Goal: Task Accomplishment & Management: Use online tool/utility

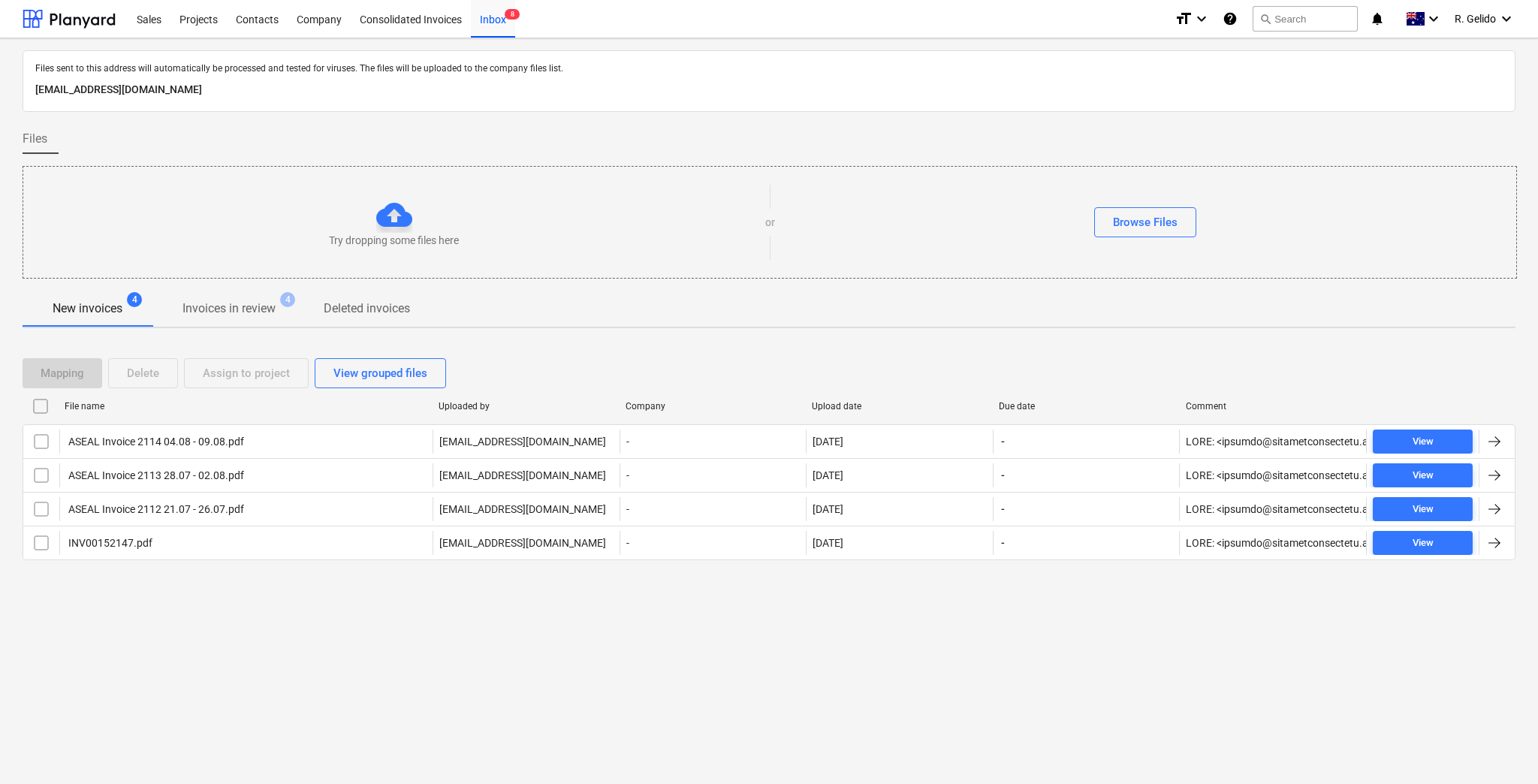
drag, startPoint x: 0, startPoint y: 0, endPoint x: 281, endPoint y: 94, distance: 296.3
click at [281, 94] on p "[EMAIL_ADDRESS][DOMAIN_NAME]" at bounding box center [769, 90] width 1468 height 18
copy p "[EMAIL_ADDRESS][DOMAIN_NAME]"
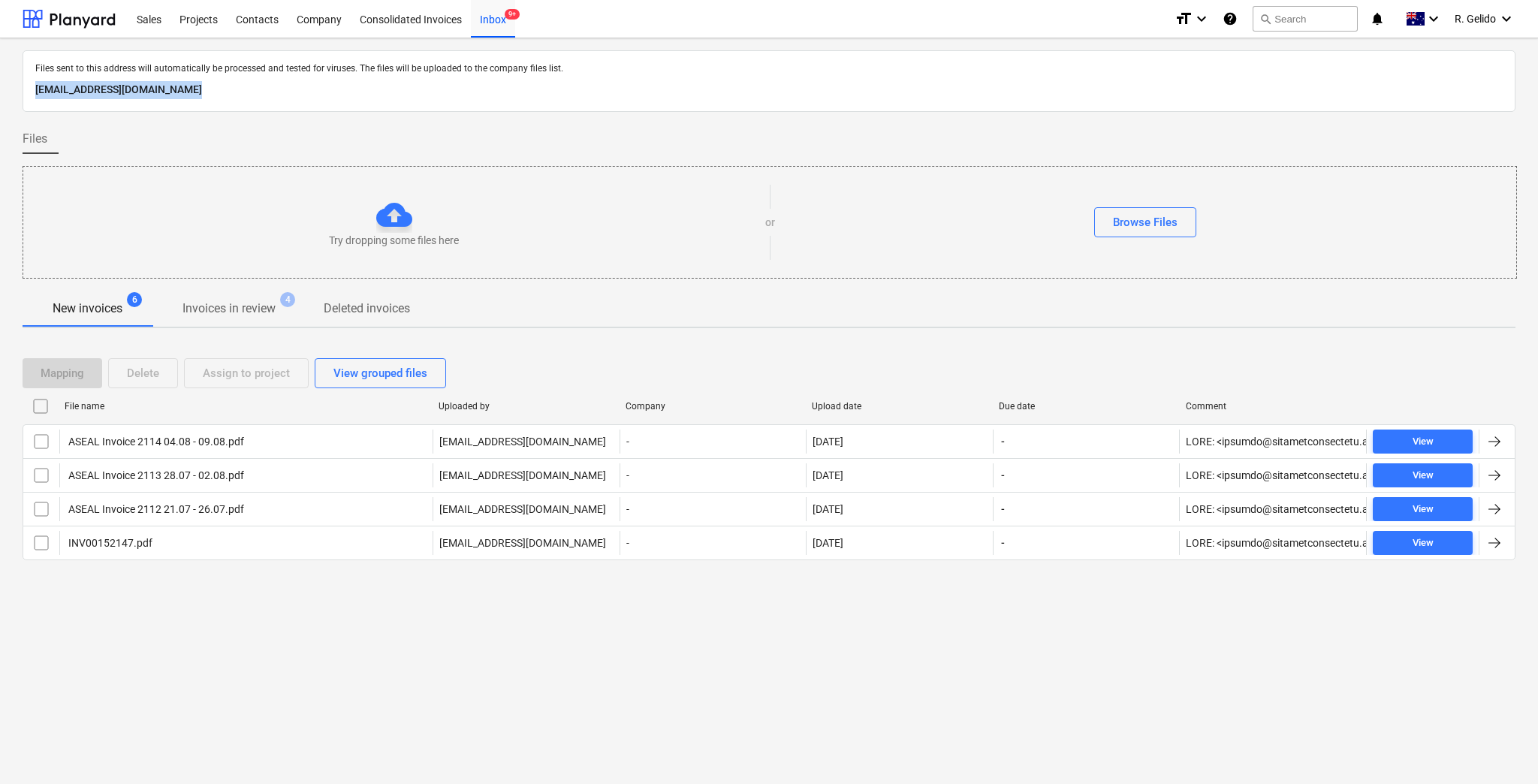
copy p "[EMAIL_ADDRESS][DOMAIN_NAME]"
click at [492, 19] on div "Inbox 9+" at bounding box center [493, 18] width 44 height 38
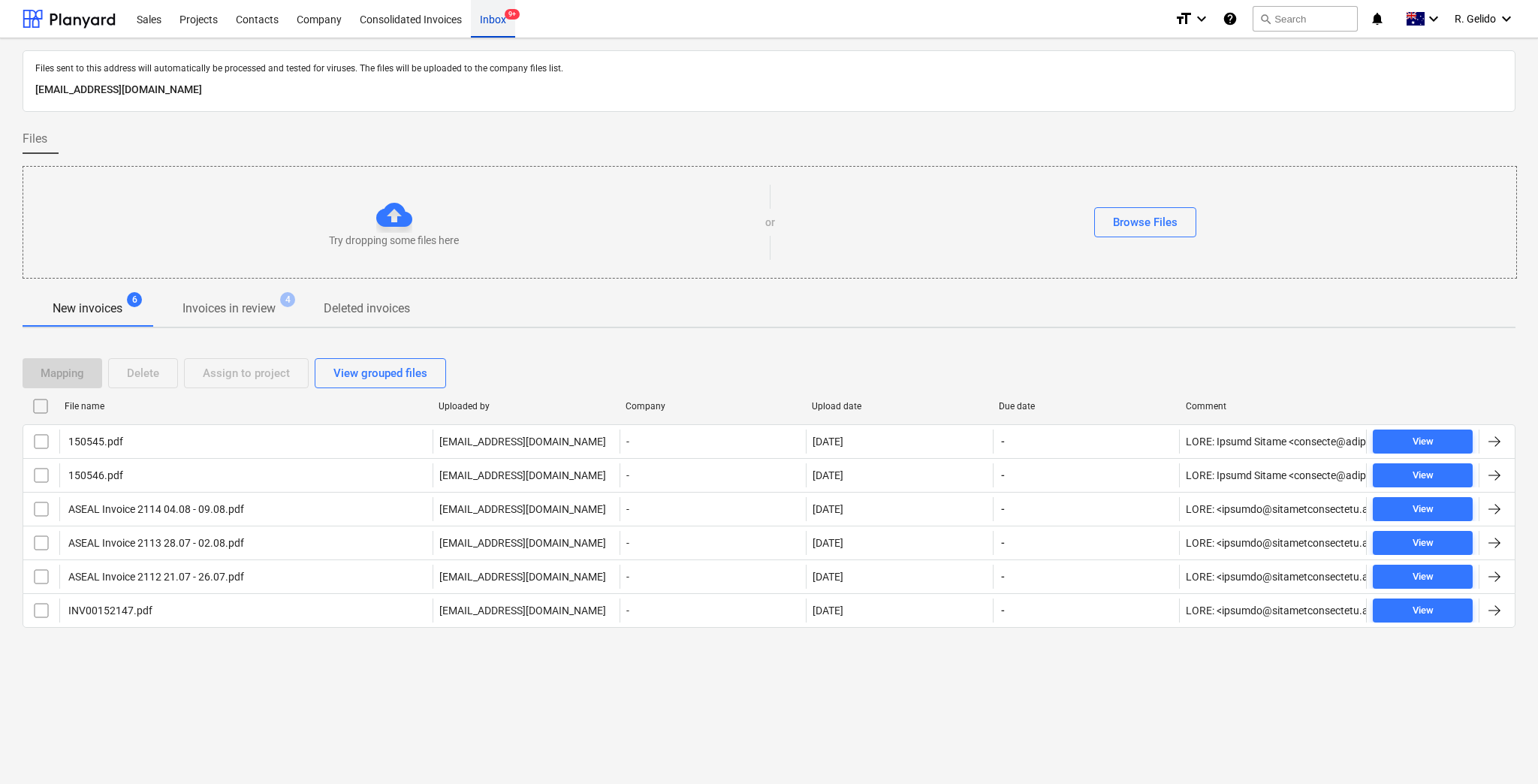
click at [499, 22] on div "Inbox 9+" at bounding box center [493, 18] width 44 height 38
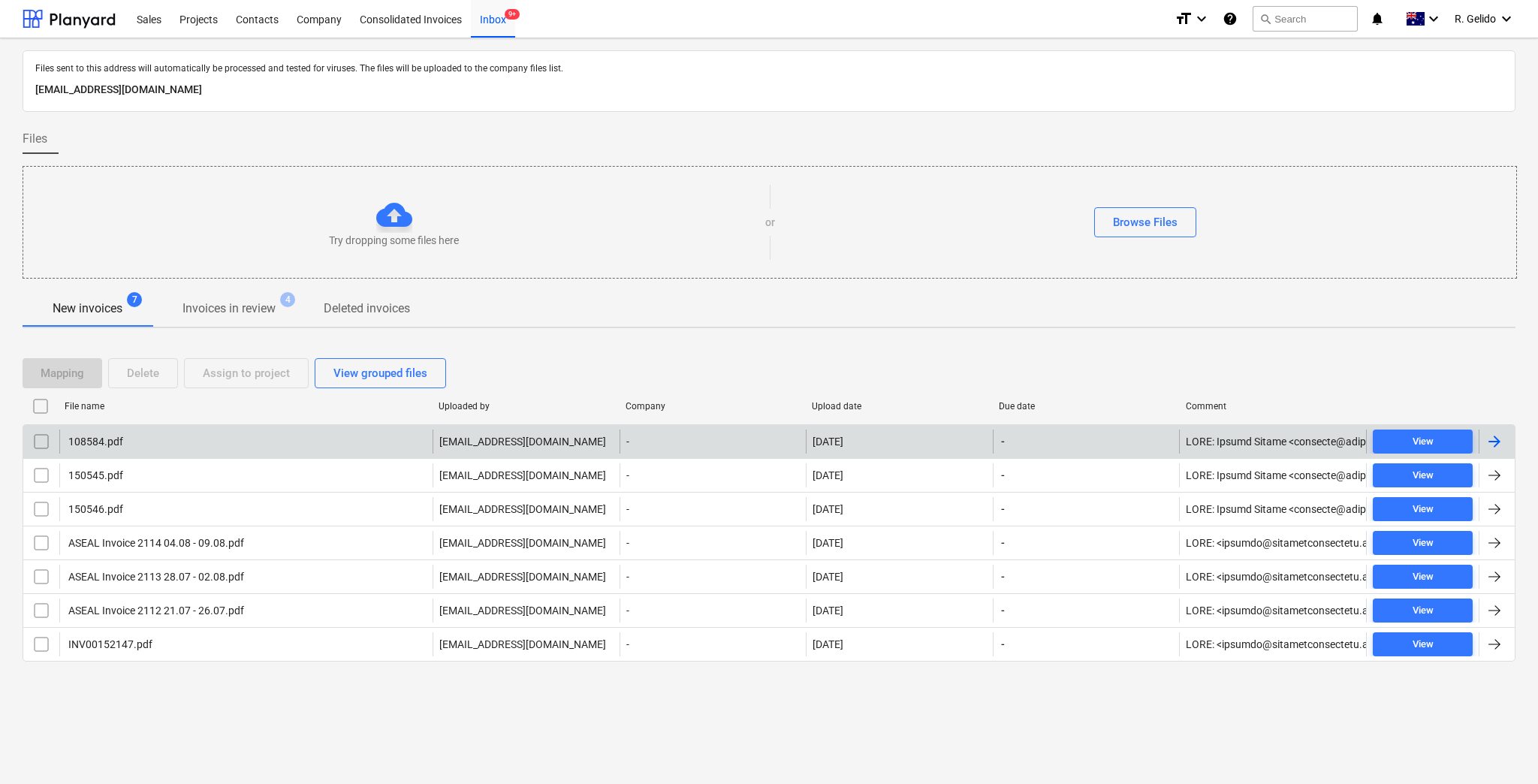
click at [198, 450] on div "108584.pdf" at bounding box center [246, 441] width 373 height 24
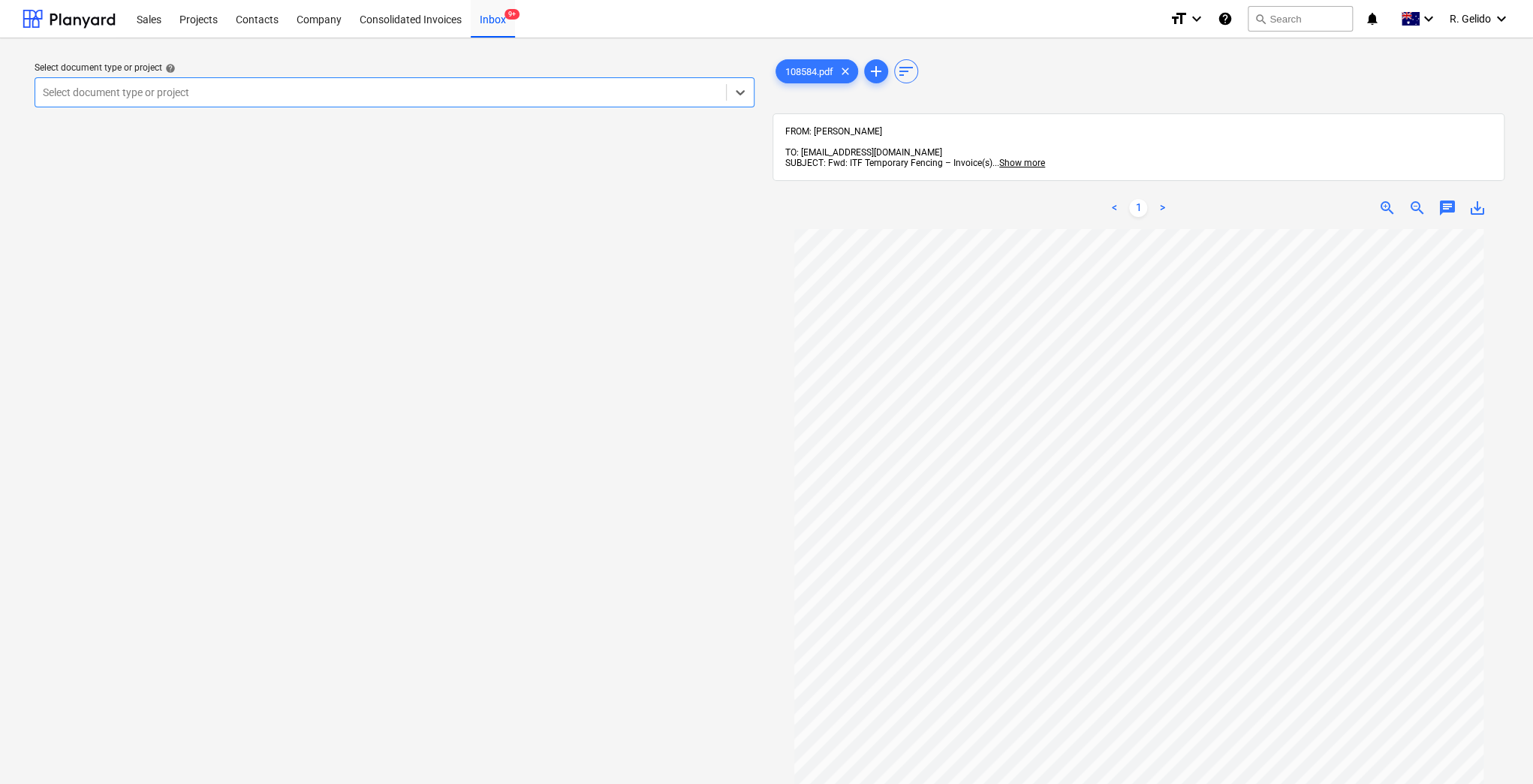
click at [270, 94] on div at bounding box center [380, 92] width 676 height 15
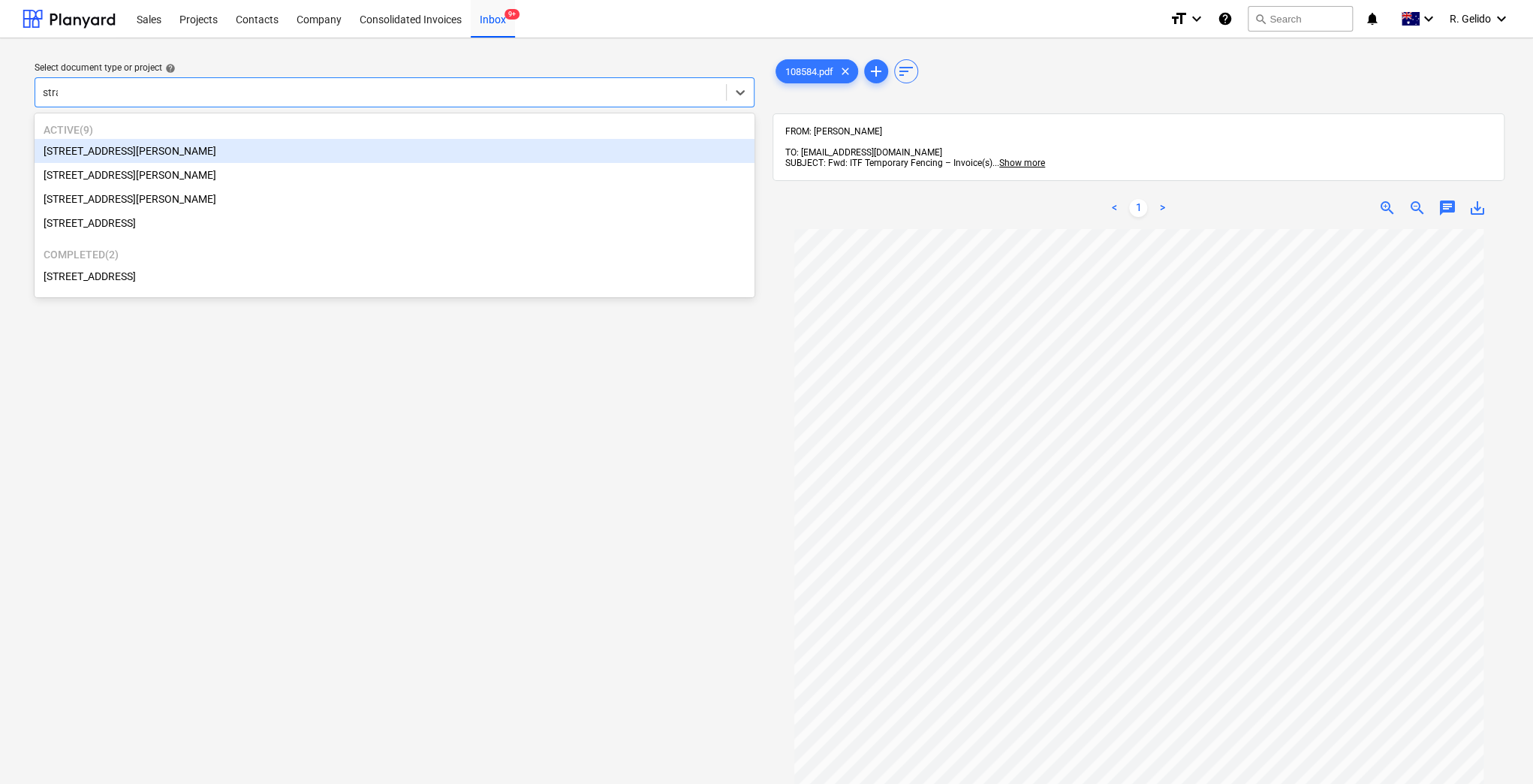
type input "strat"
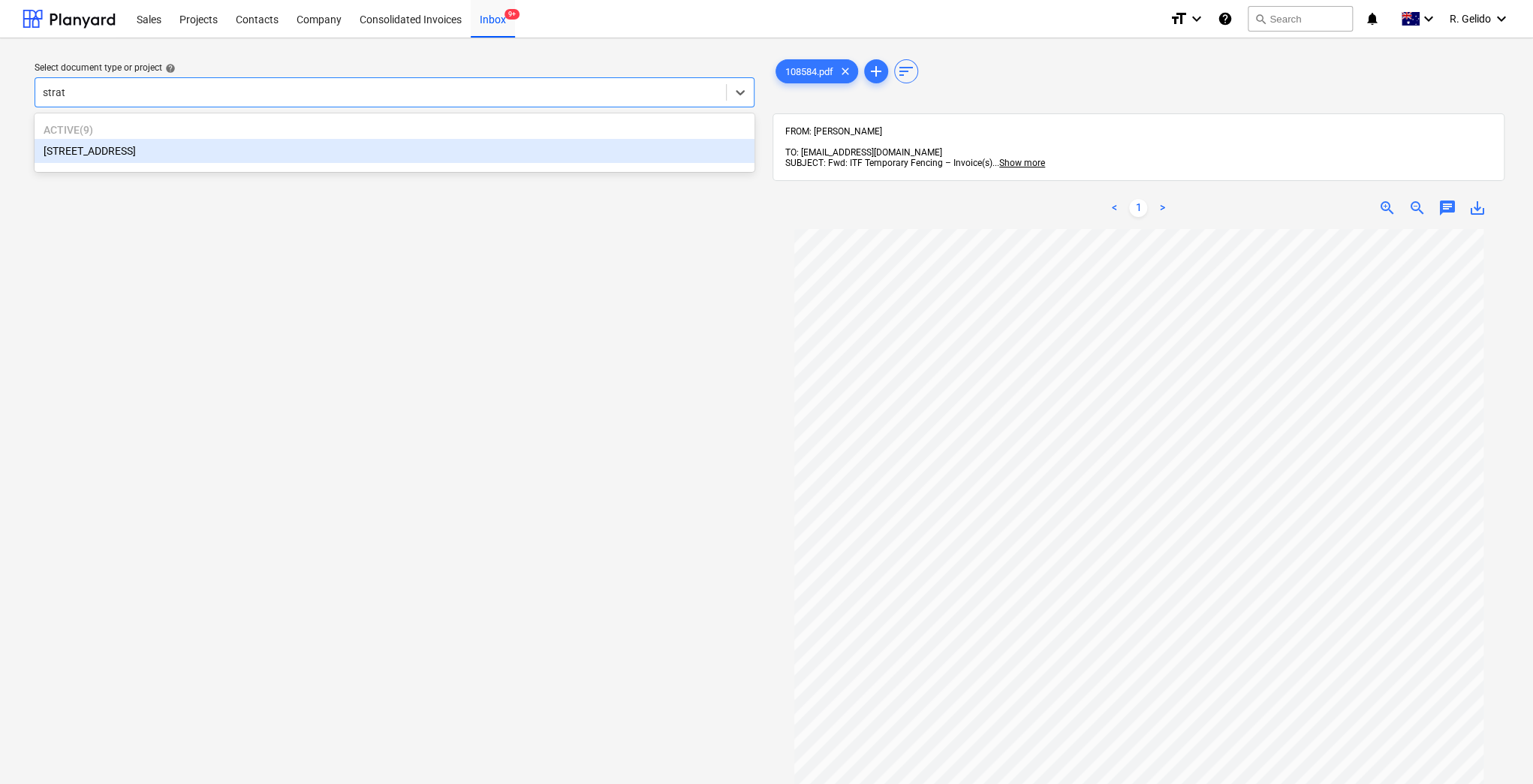
click at [163, 157] on div "[STREET_ADDRESS]" at bounding box center [394, 151] width 720 height 24
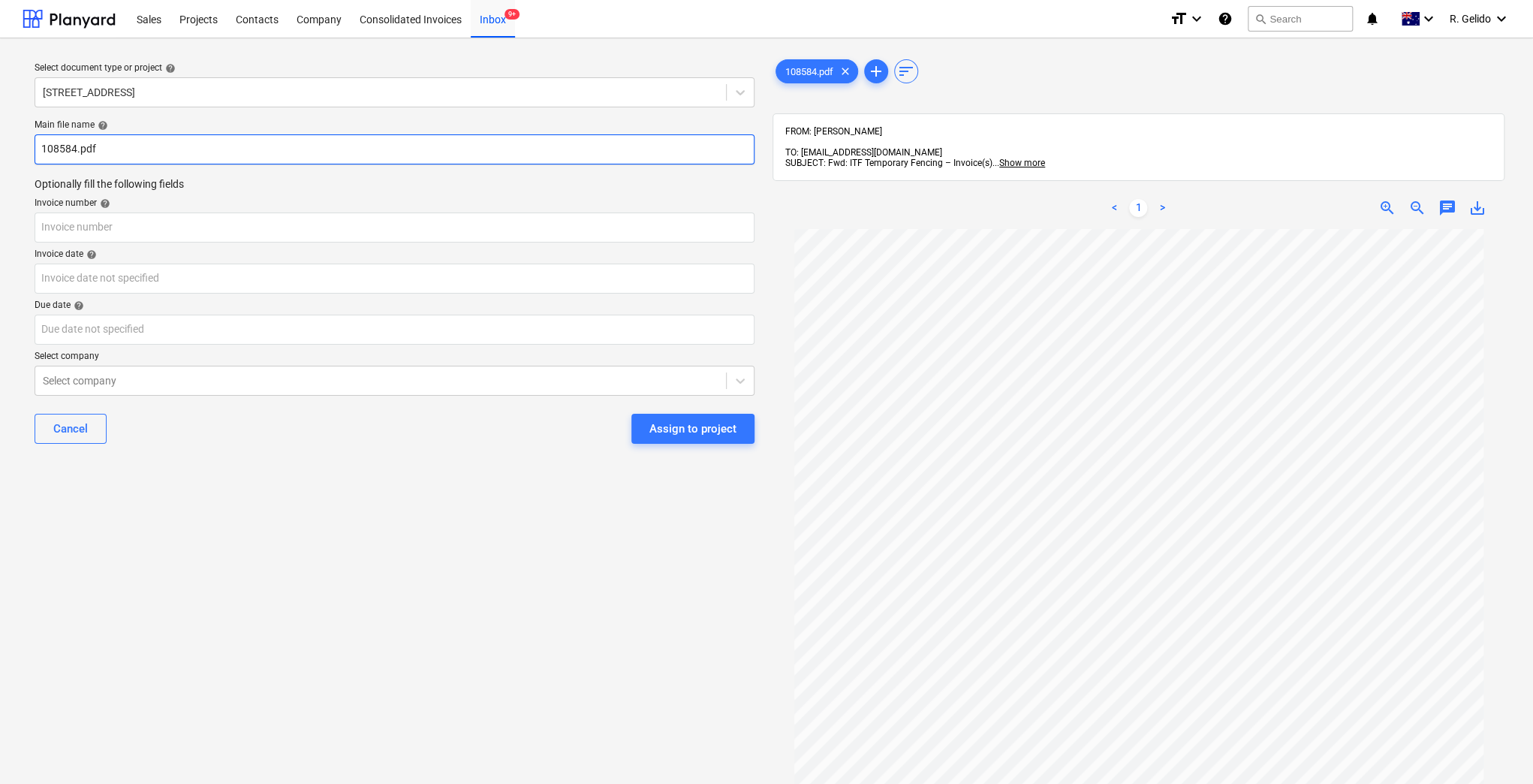
click at [42, 152] on input "108584.pdf" at bounding box center [394, 149] width 720 height 30
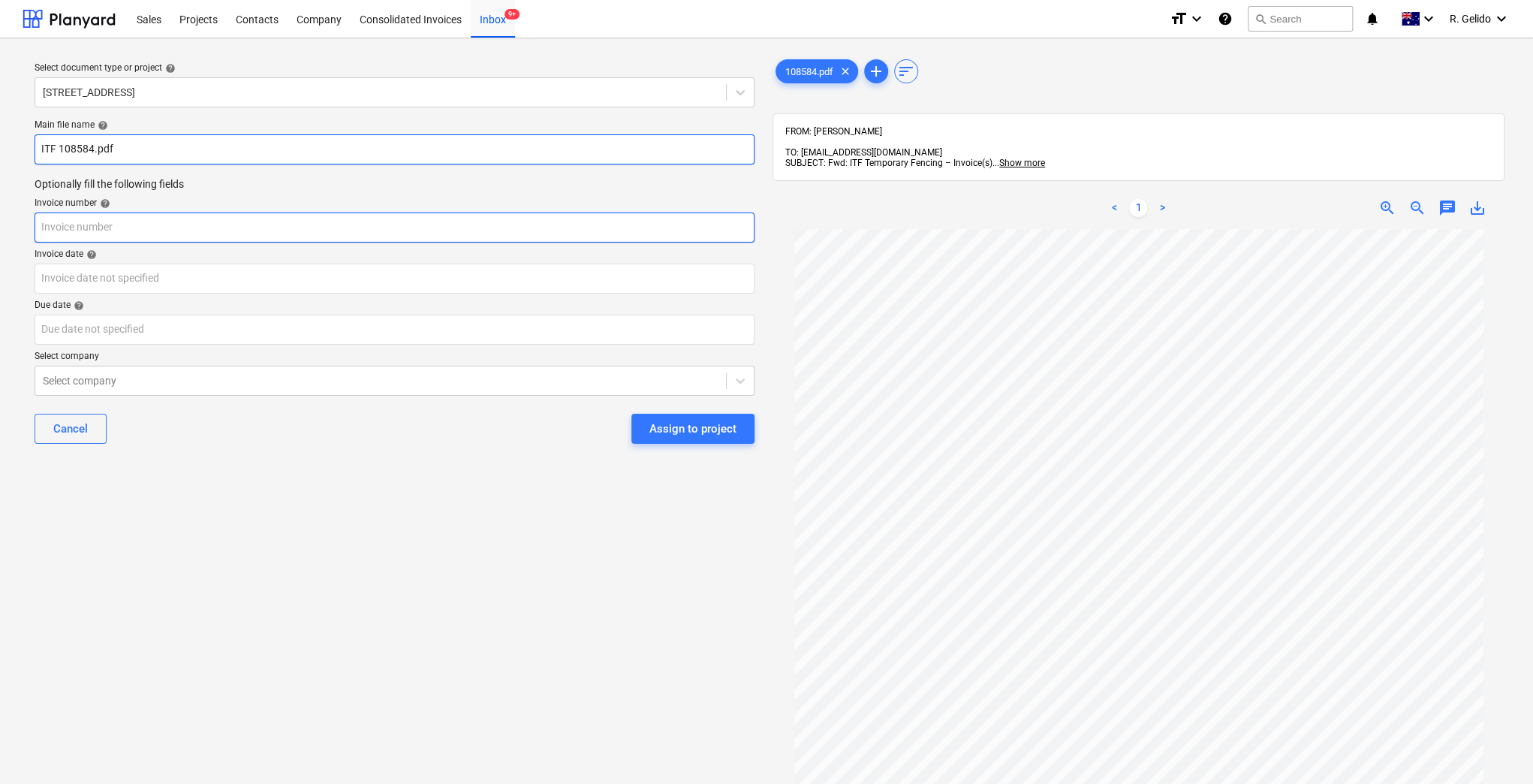
type input "ITF 108584.pdf"
click at [102, 239] on input "text" at bounding box center [394, 227] width 720 height 30
type input "108584"
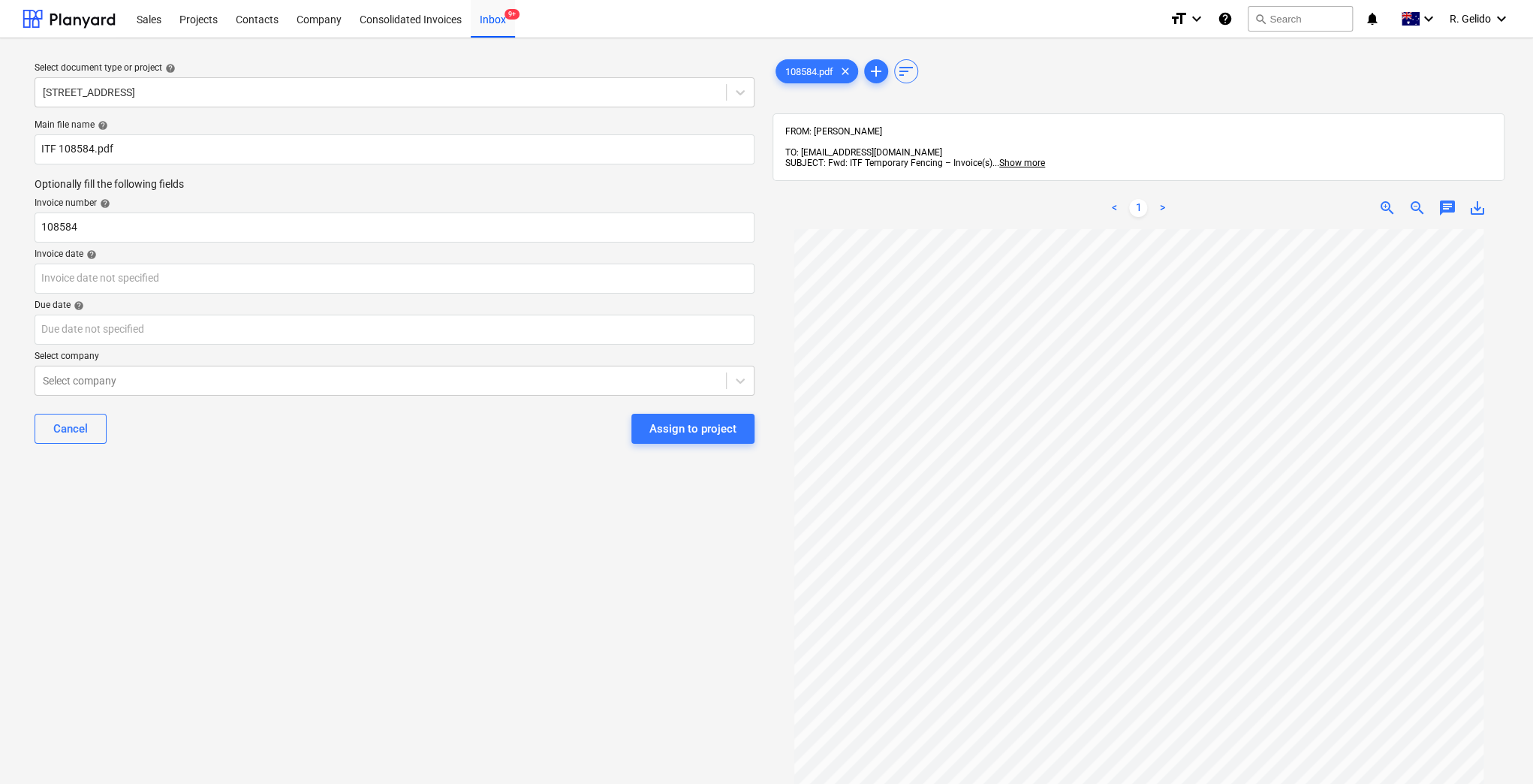
drag, startPoint x: 182, startPoint y: 501, endPoint x: 174, endPoint y: 480, distance: 22.5
click at [183, 501] on div "Select document type or project help [STREET_ADDRESS] file name help ITF 108584…" at bounding box center [394, 513] width 744 height 927
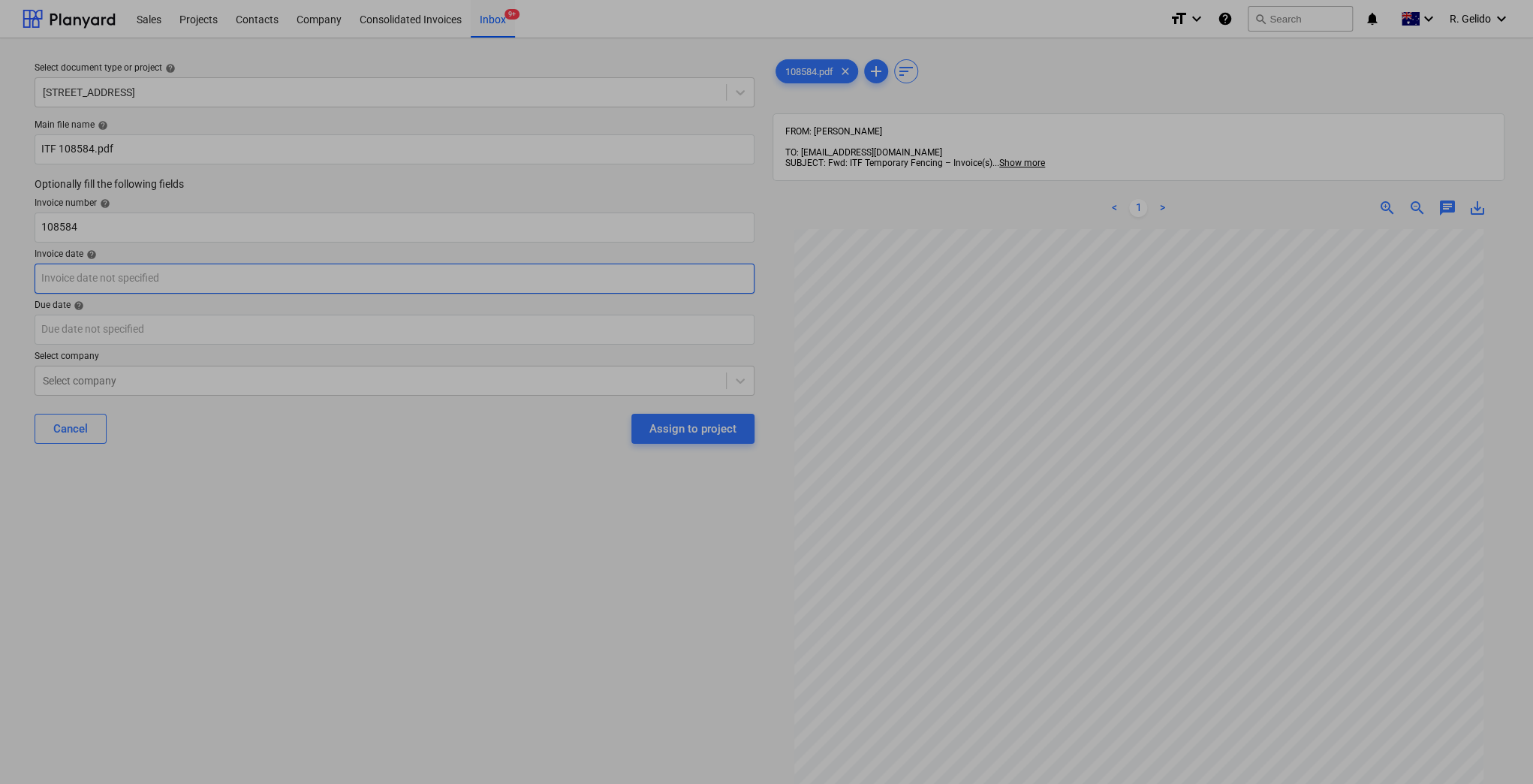
click at [88, 285] on body "Sales Projects Contacts Company Consolidated Invoices Inbox 9+ format_size keyb…" at bounding box center [766, 392] width 1533 height 784
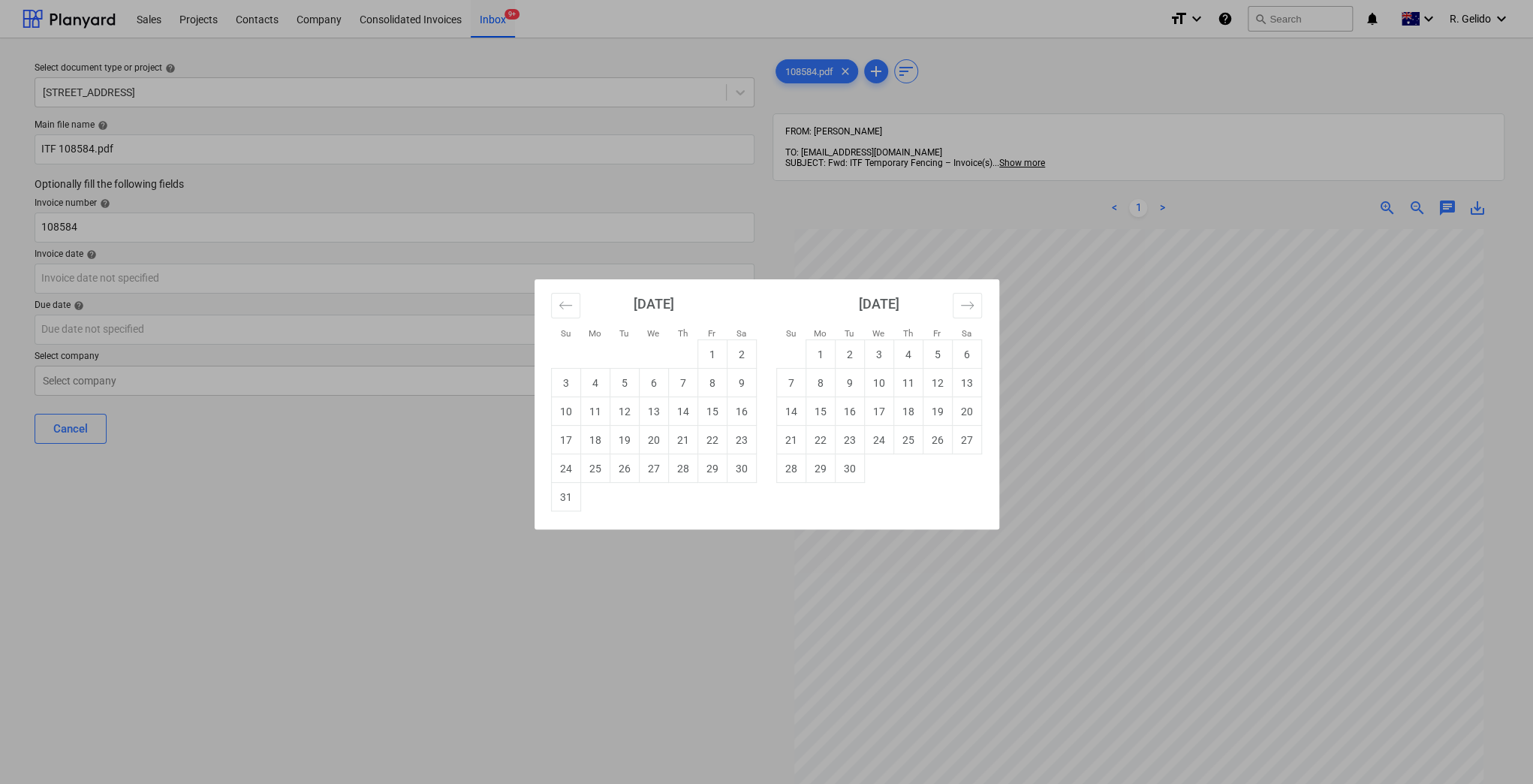
click at [556, 634] on div "Su Mo Tu We Th Fr Sa Su Mo Tu We Th Fr Sa [DATE] 1 2 3 4 5 6 7 8 9 10 11 12 13 …" at bounding box center [766, 392] width 1533 height 784
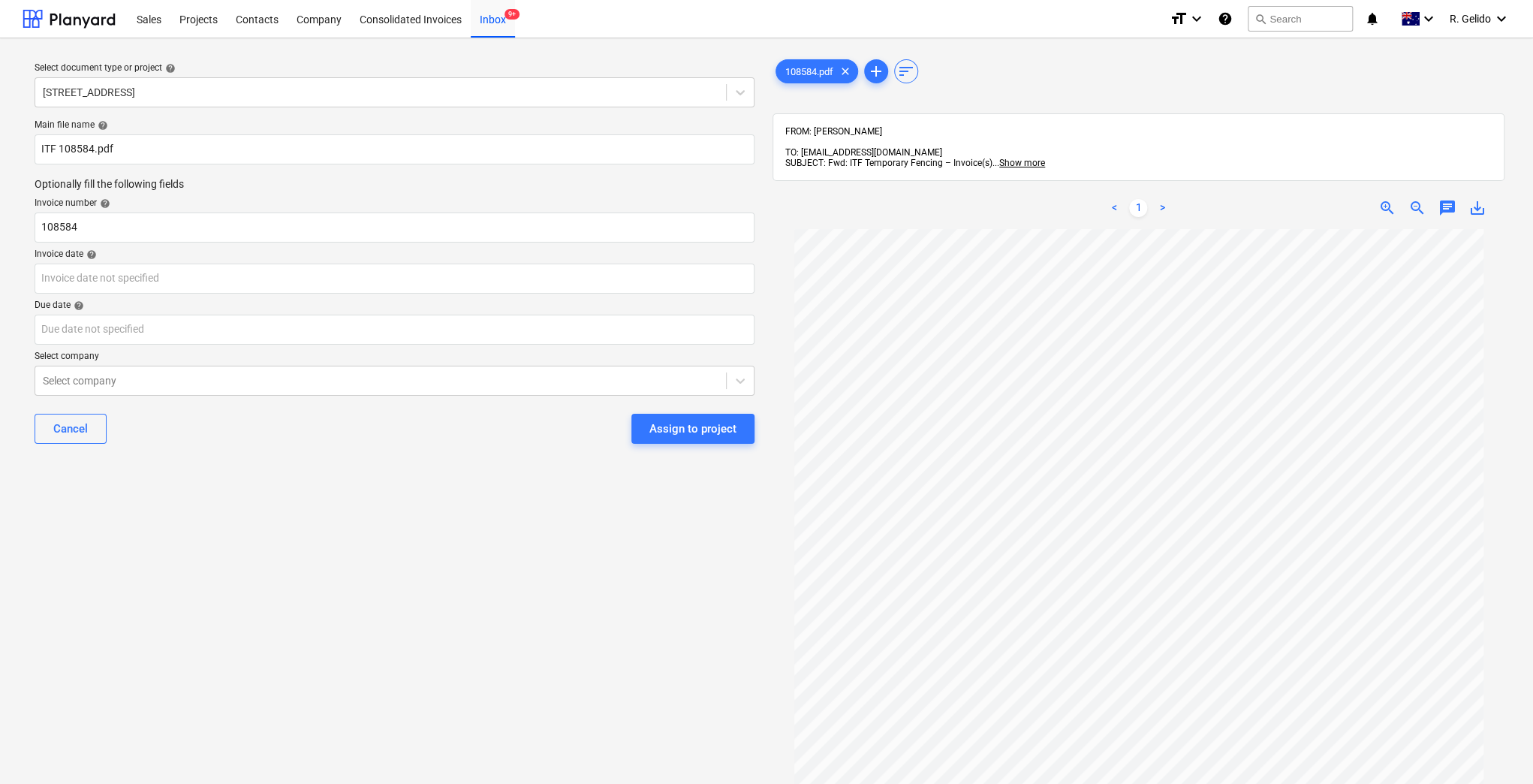
click at [609, 642] on div "Select document type or project help [STREET_ADDRESS] file name help ITF 108584…" at bounding box center [394, 513] width 744 height 927
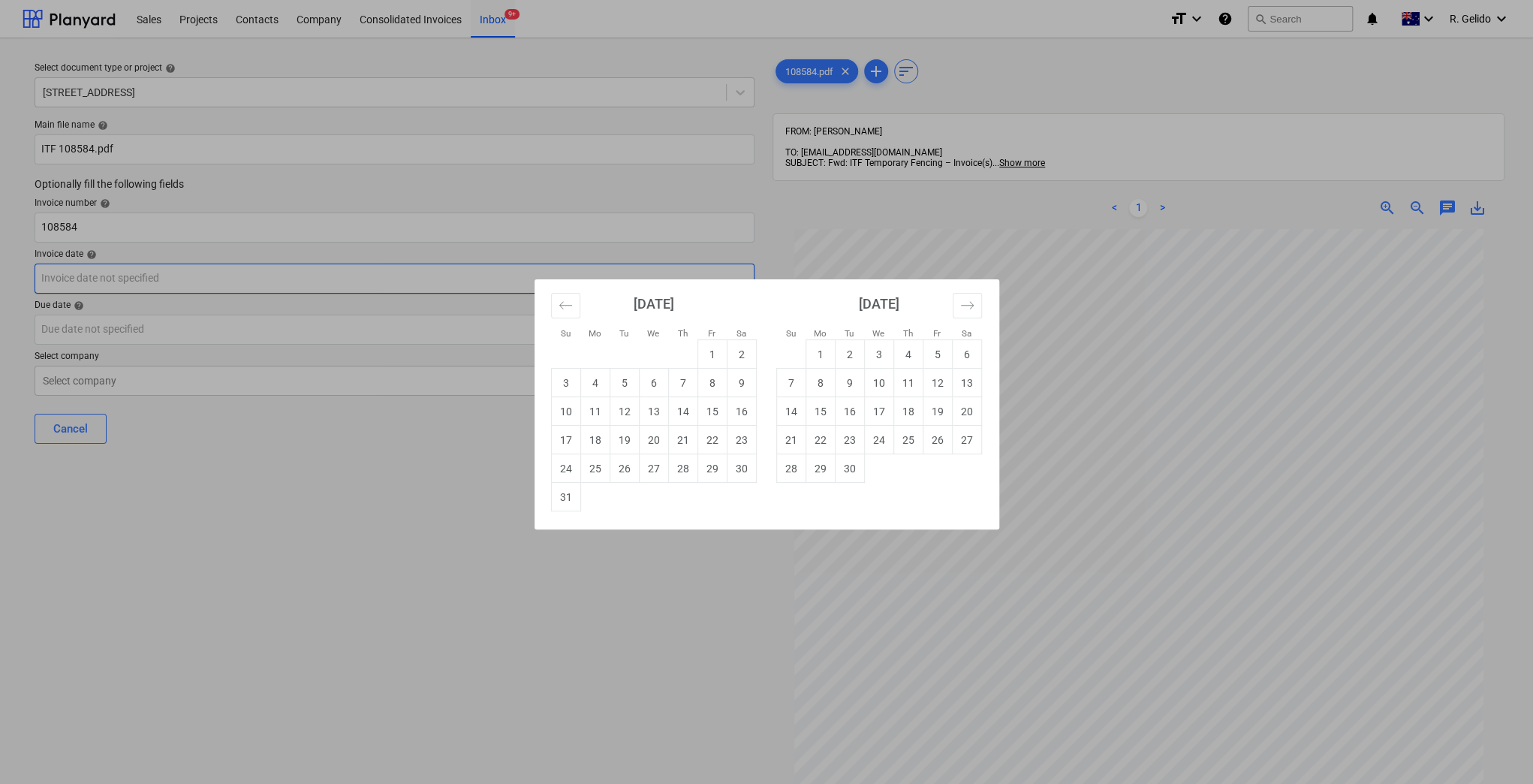
click at [147, 274] on body "Sales Projects Contacts Company Consolidated Invoices Inbox 9+ format_size keyb…" at bounding box center [766, 392] width 1533 height 784
click at [562, 488] on td "31" at bounding box center [565, 497] width 30 height 29
type input "[DATE]"
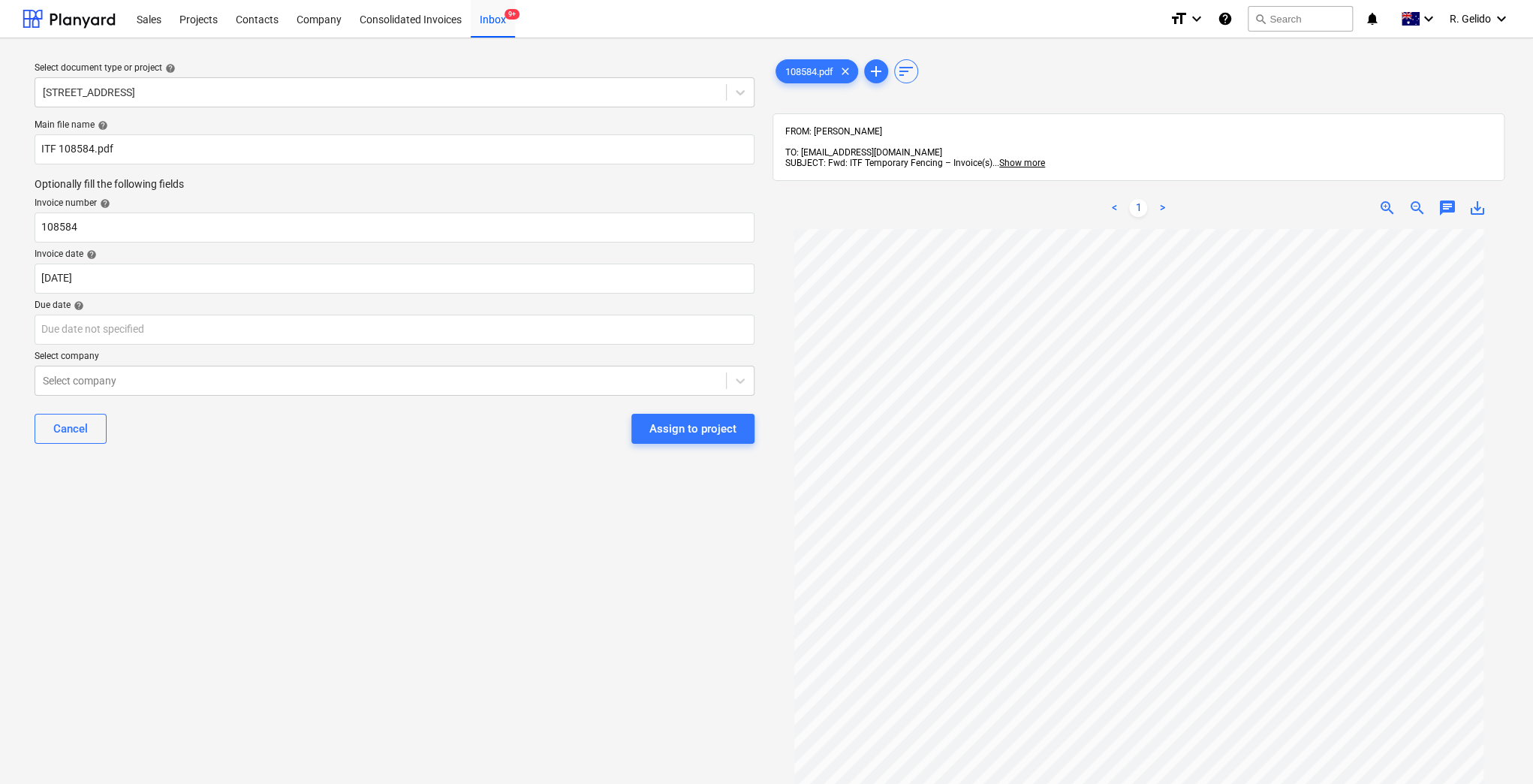
click at [238, 476] on div "Select document type or project help [STREET_ADDRESS] file name help ITF 108584…" at bounding box center [394, 513] width 744 height 927
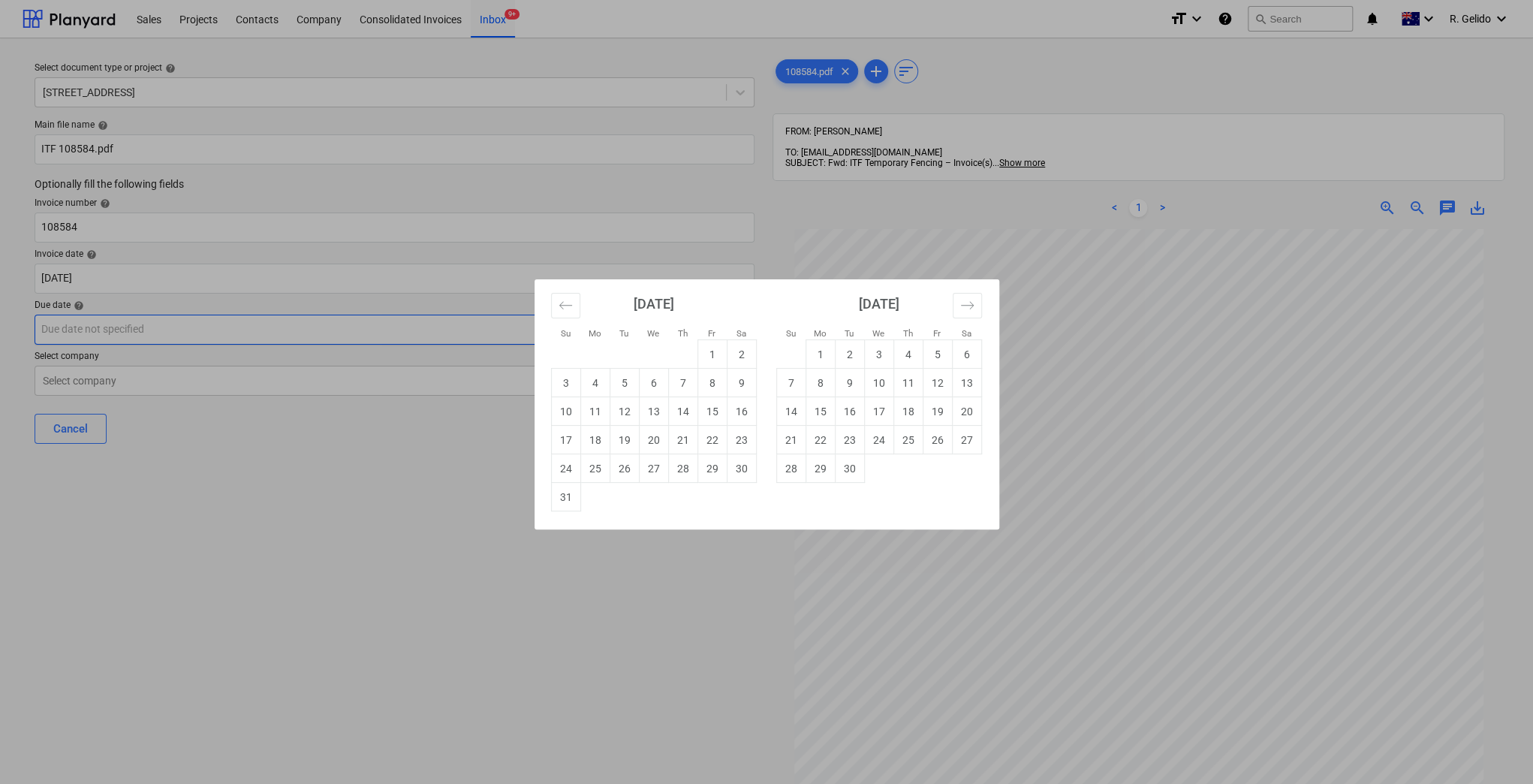
click at [141, 336] on body "Sales Projects Contacts Company Consolidated Invoices Inbox 9+ format_size keyb…" at bounding box center [766, 392] width 1533 height 784
click at [565, 494] on td "31" at bounding box center [565, 497] width 30 height 29
type input "[DATE]"
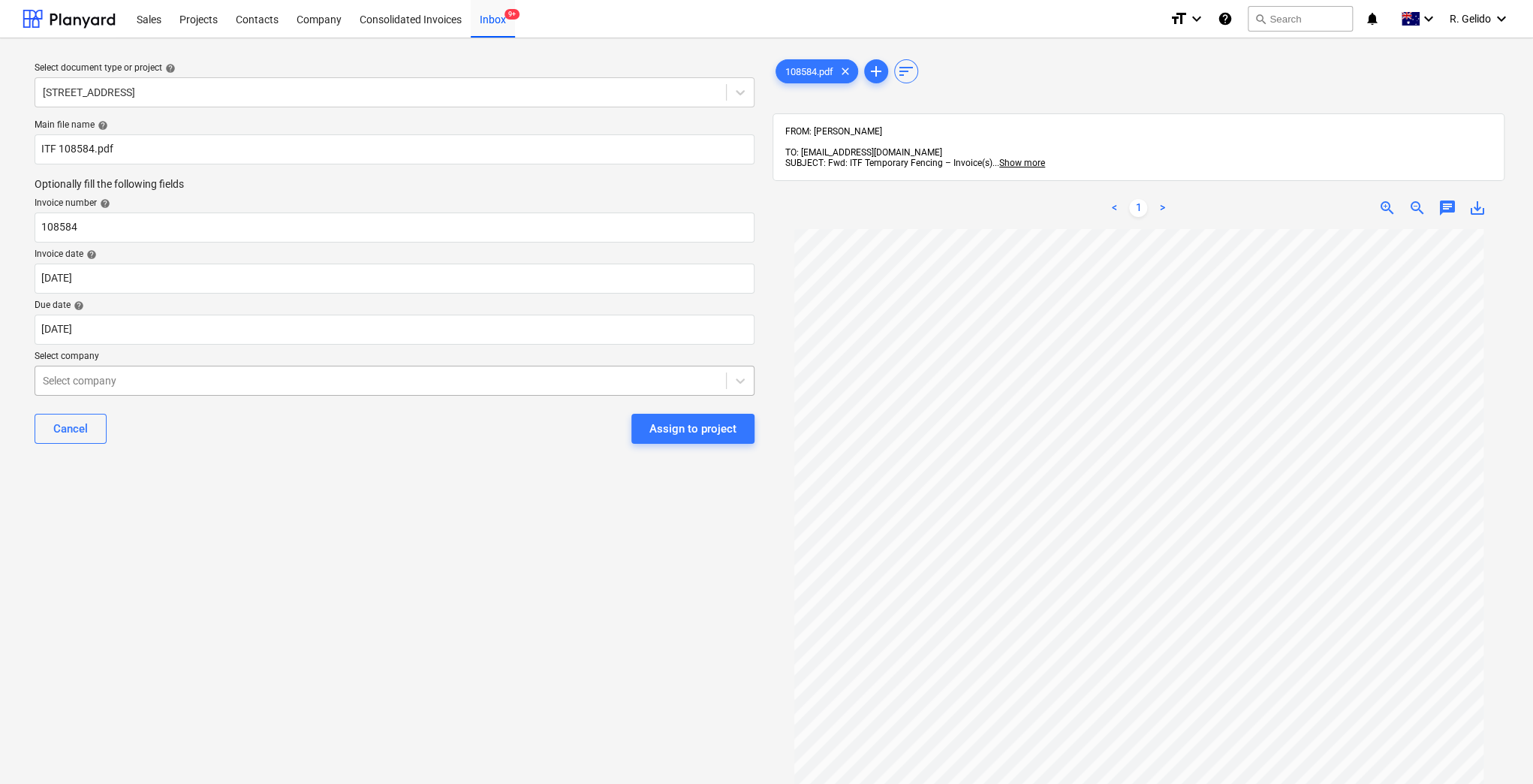
click at [123, 376] on div at bounding box center [380, 380] width 676 height 15
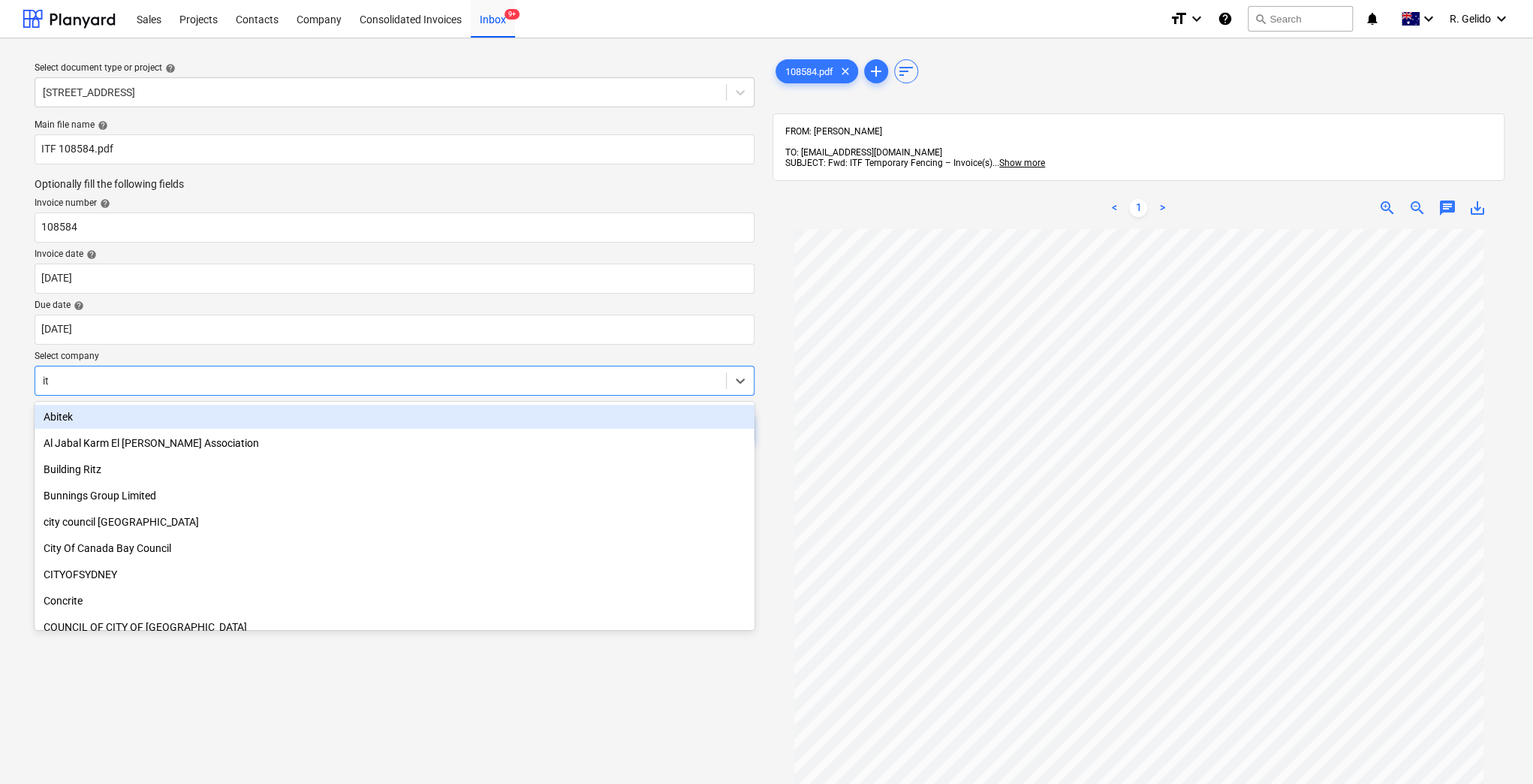
type input "itf"
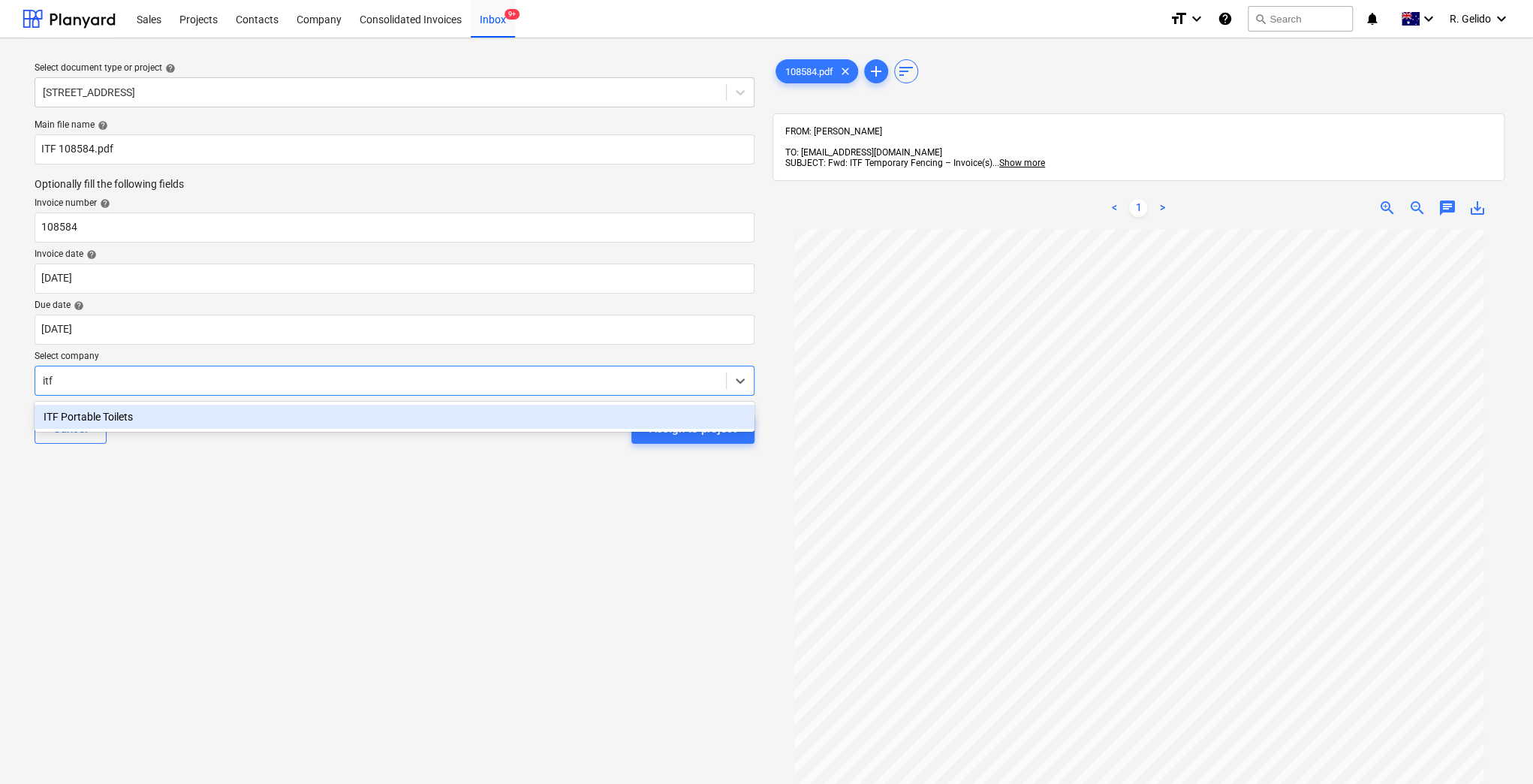
click at [188, 414] on div "ITF Portable Toilets" at bounding box center [394, 416] width 720 height 24
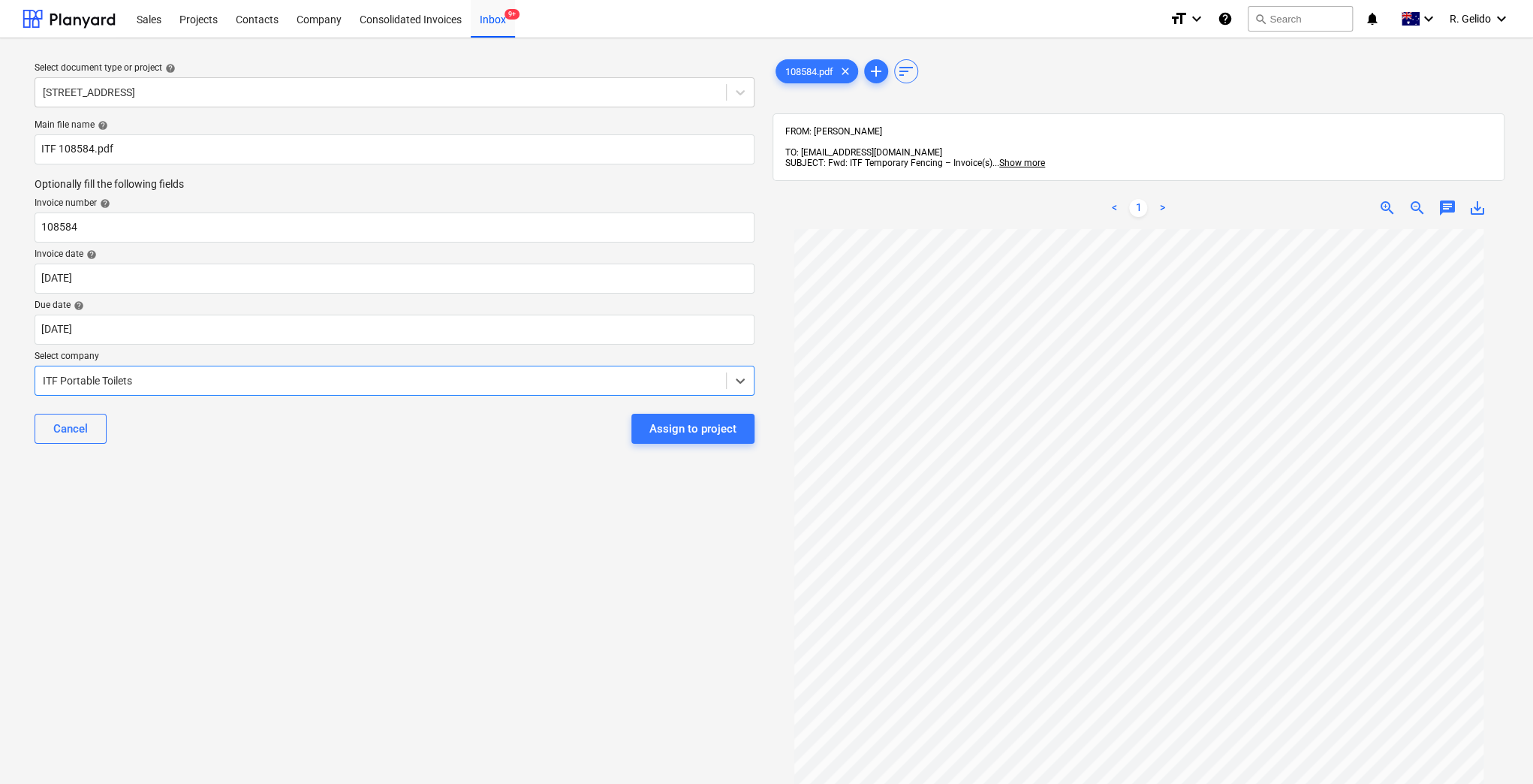
click at [257, 480] on div "Select document type or project help [STREET_ADDRESS] file name help ITF 108584…" at bounding box center [394, 513] width 744 height 927
click at [691, 432] on div "Assign to project" at bounding box center [693, 428] width 87 height 19
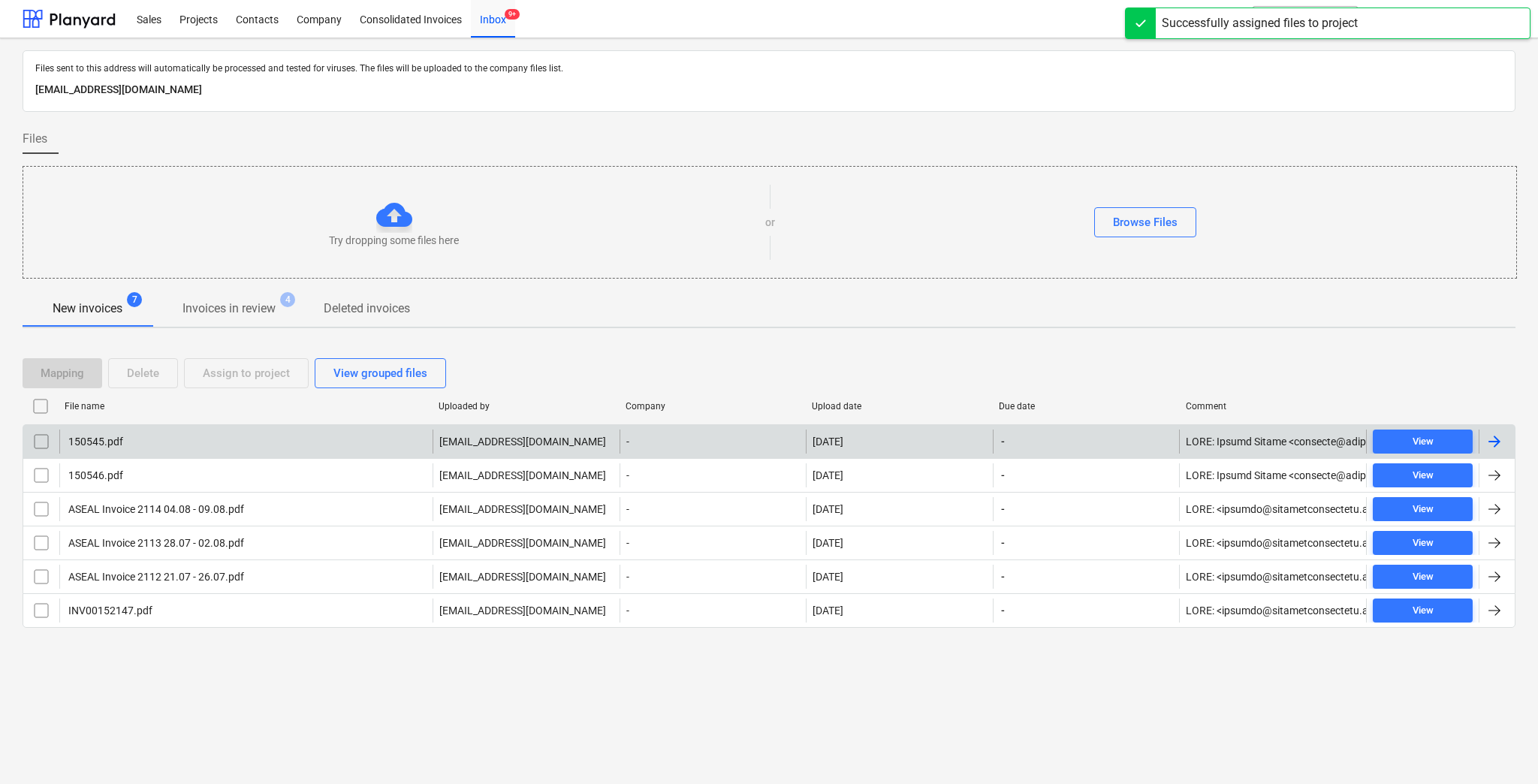
click at [162, 444] on div "150545.pdf" at bounding box center [246, 441] width 373 height 24
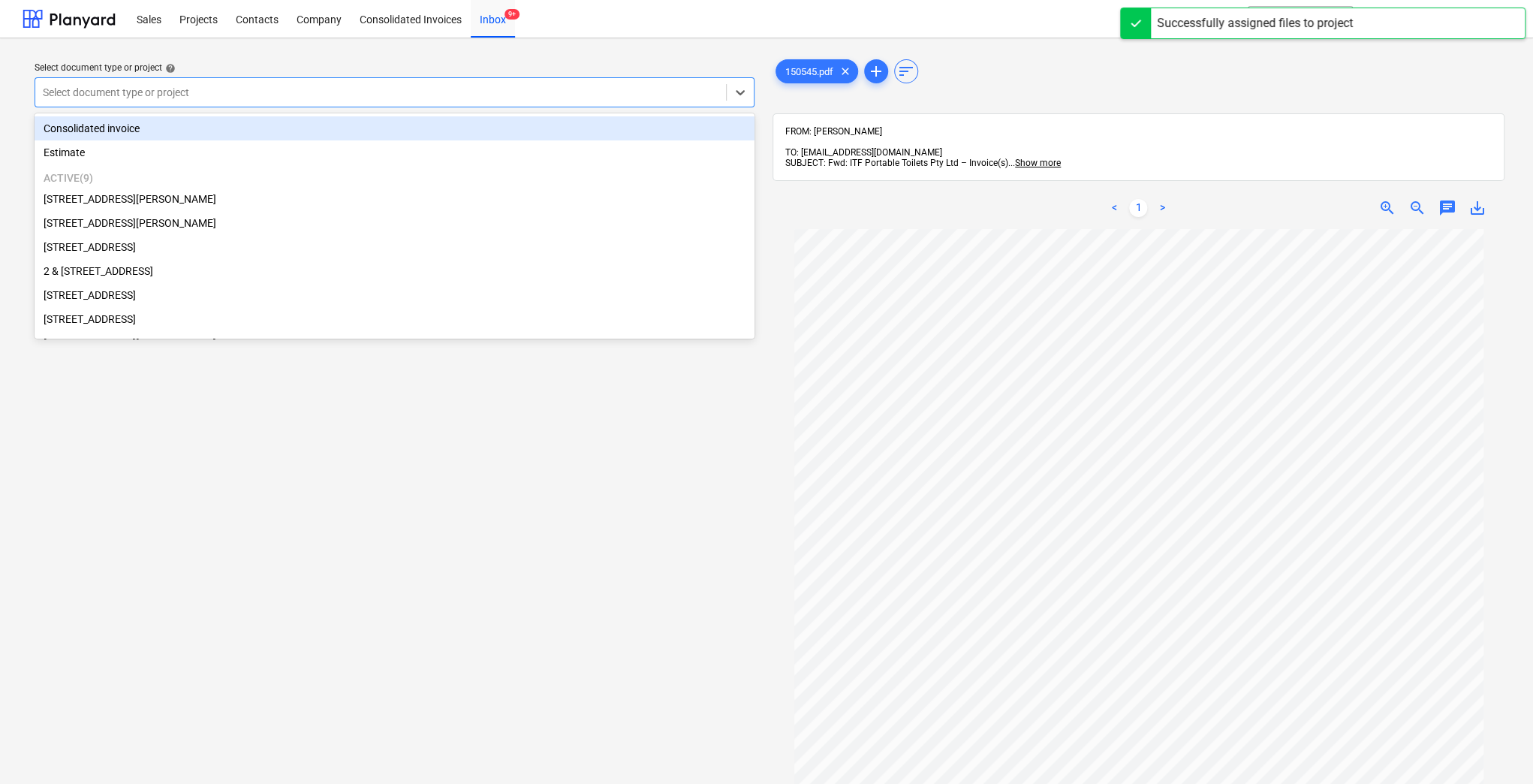
click at [336, 99] on div at bounding box center [380, 92] width 676 height 15
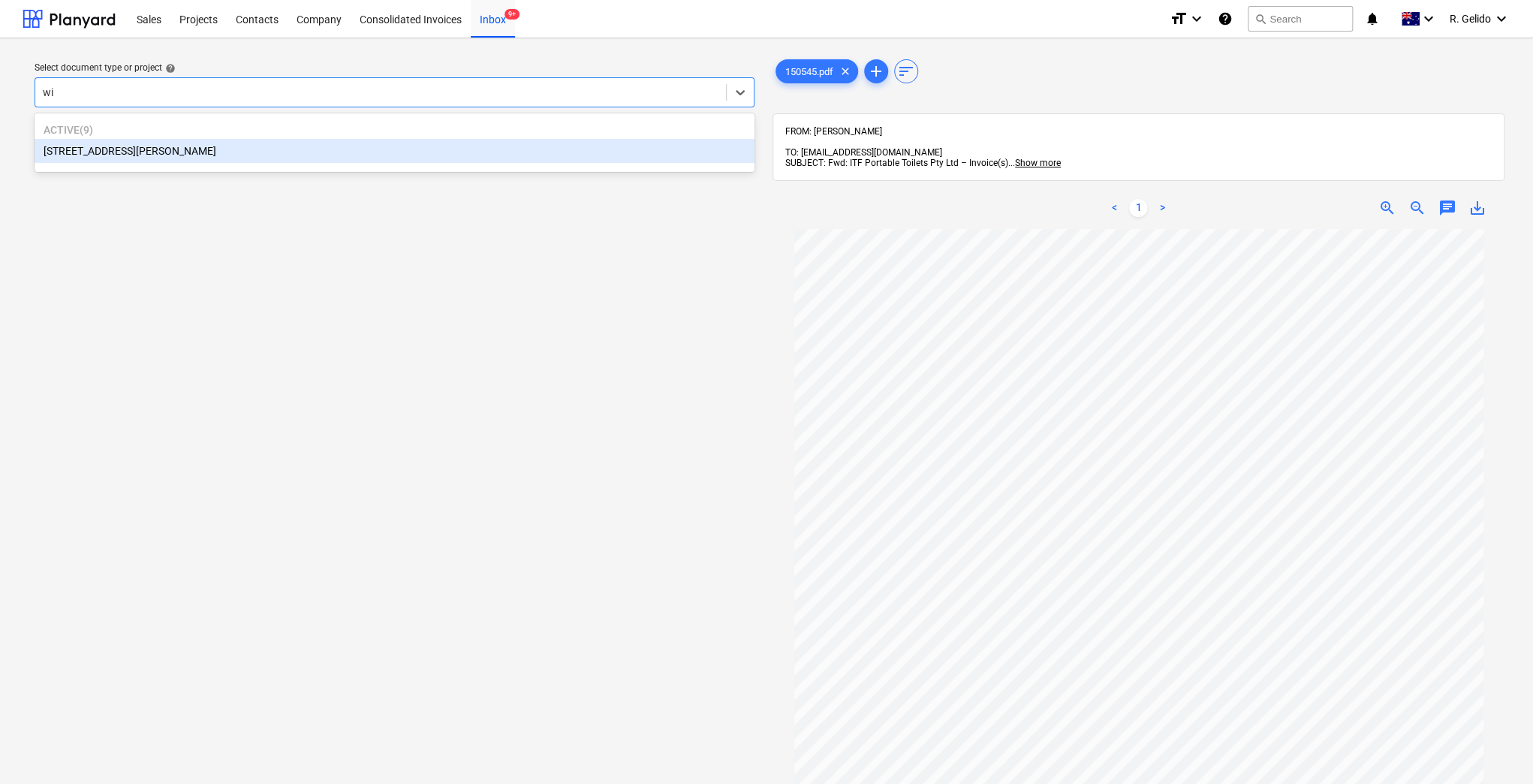
type input "w"
click at [61, 97] on div at bounding box center [380, 92] width 676 height 15
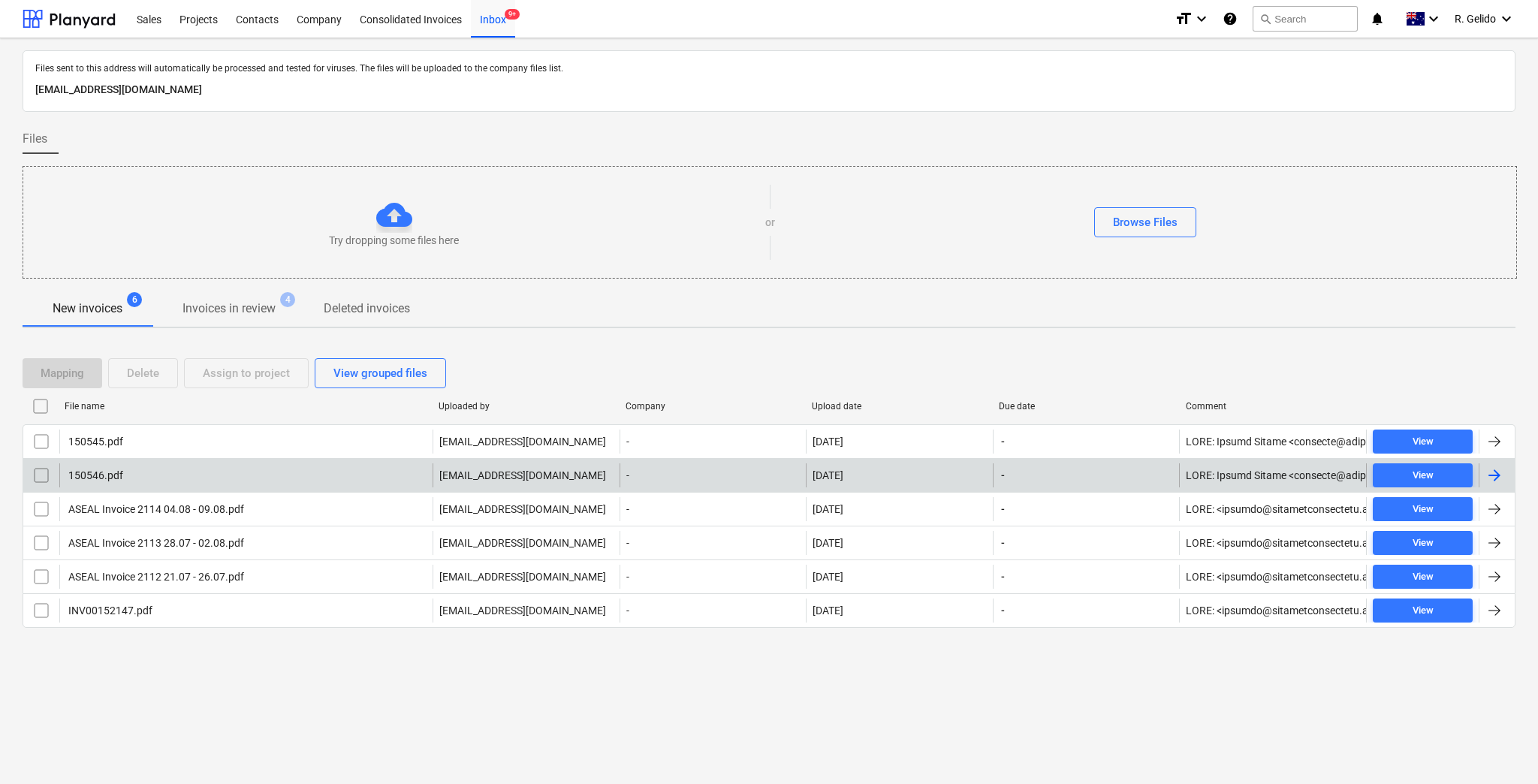
click at [171, 472] on div "150546.pdf" at bounding box center [246, 475] width 373 height 24
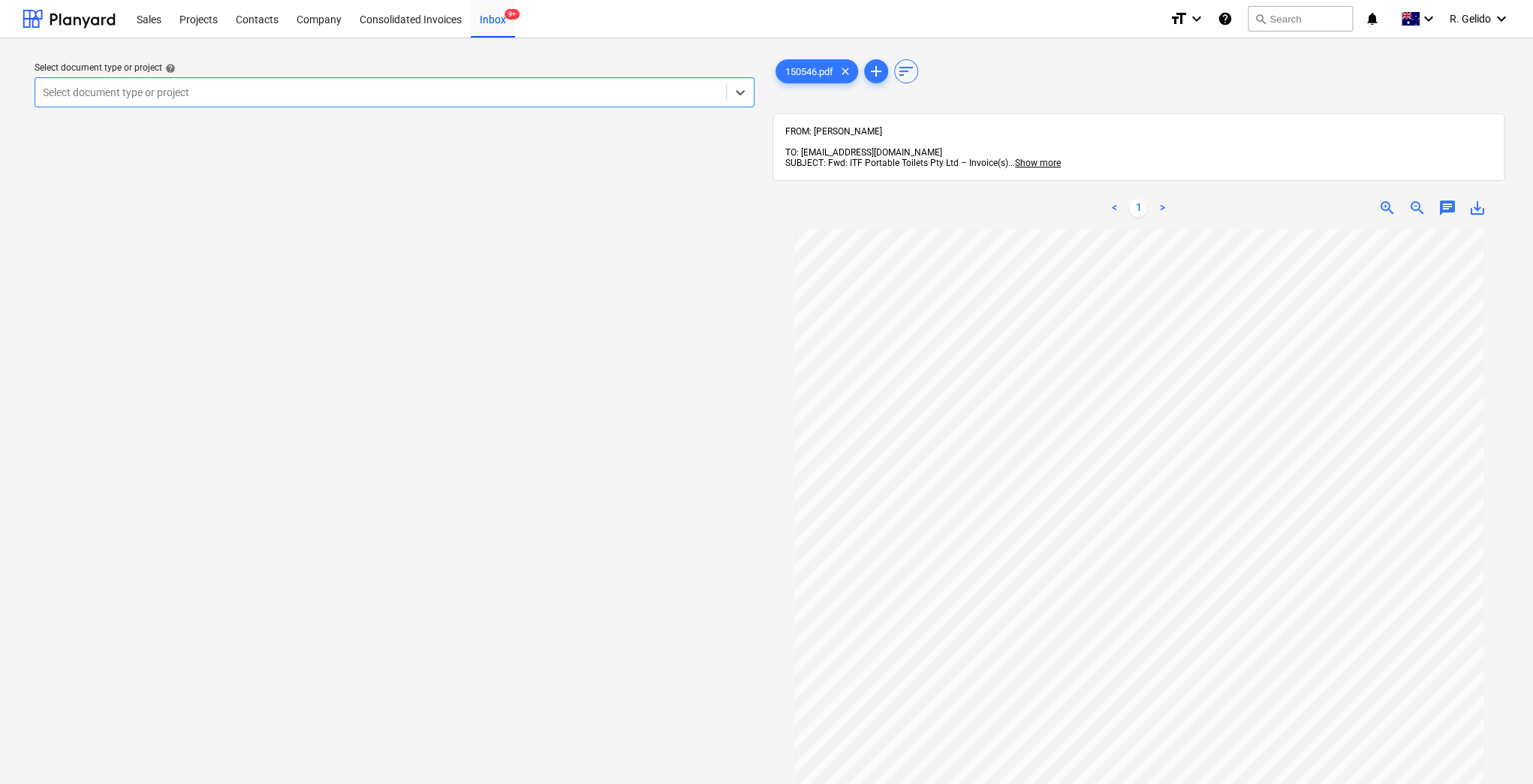
click at [319, 94] on div at bounding box center [380, 92] width 676 height 15
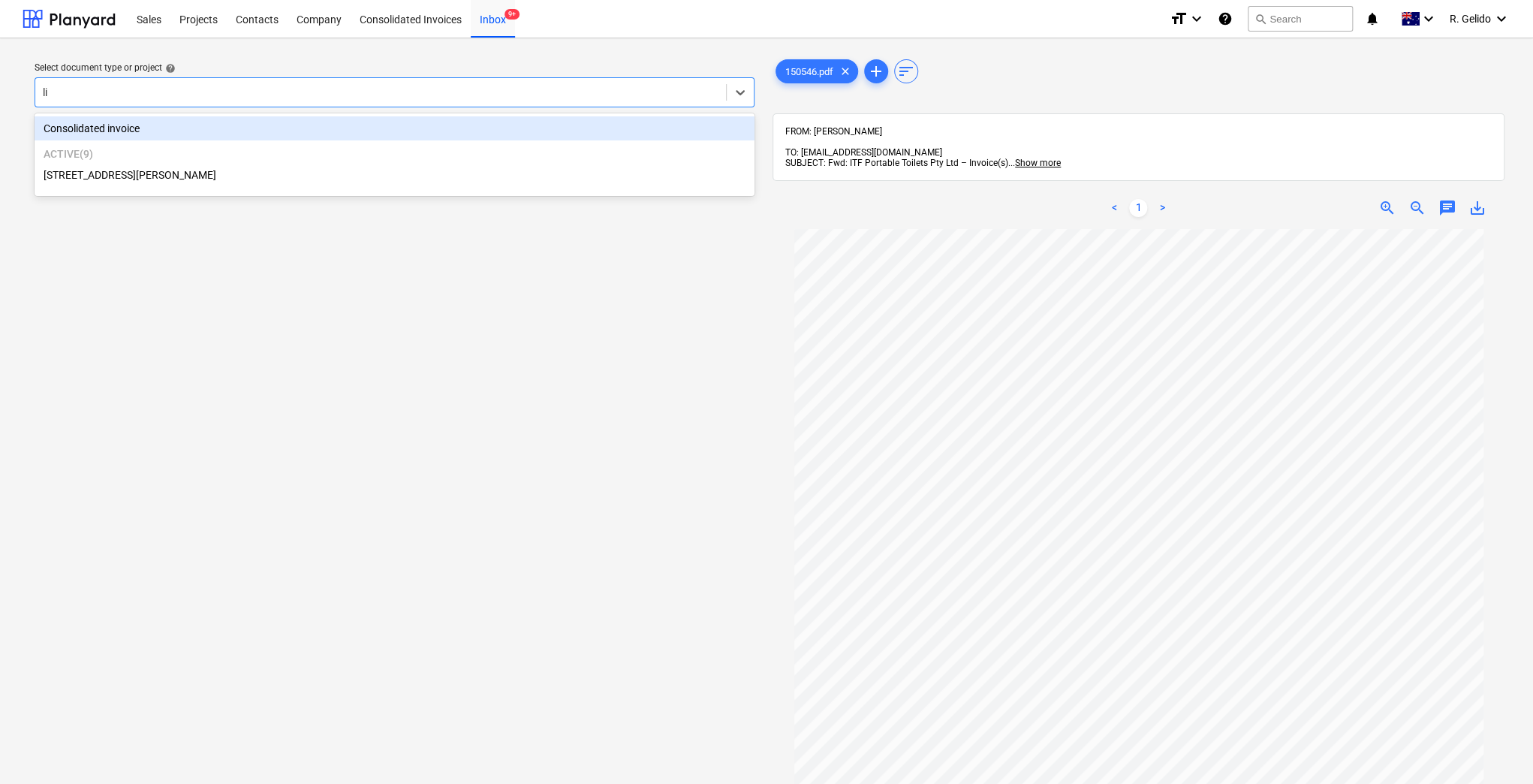
type input "lil"
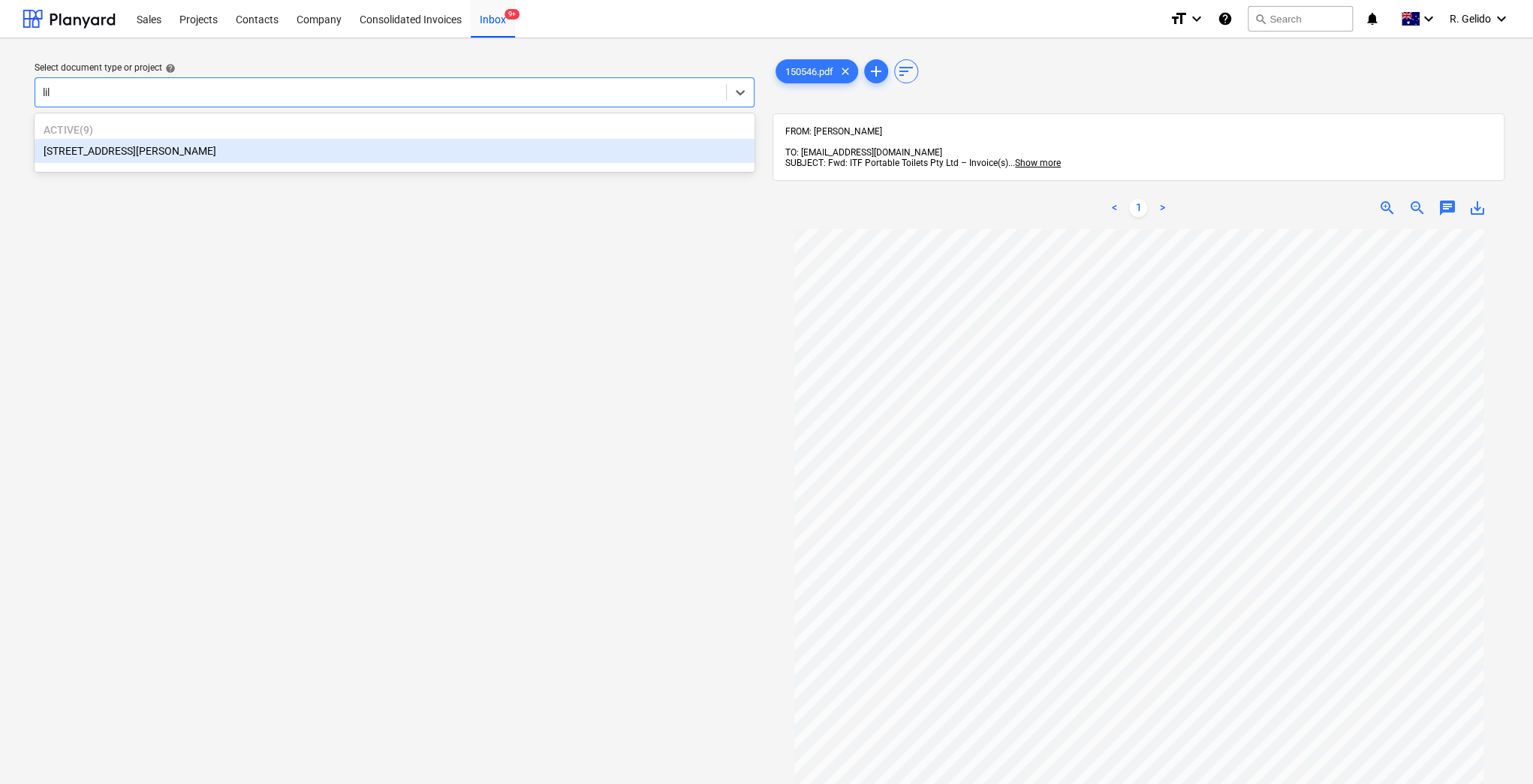
click at [256, 144] on div "[STREET_ADDRESS][PERSON_NAME]" at bounding box center [394, 151] width 720 height 24
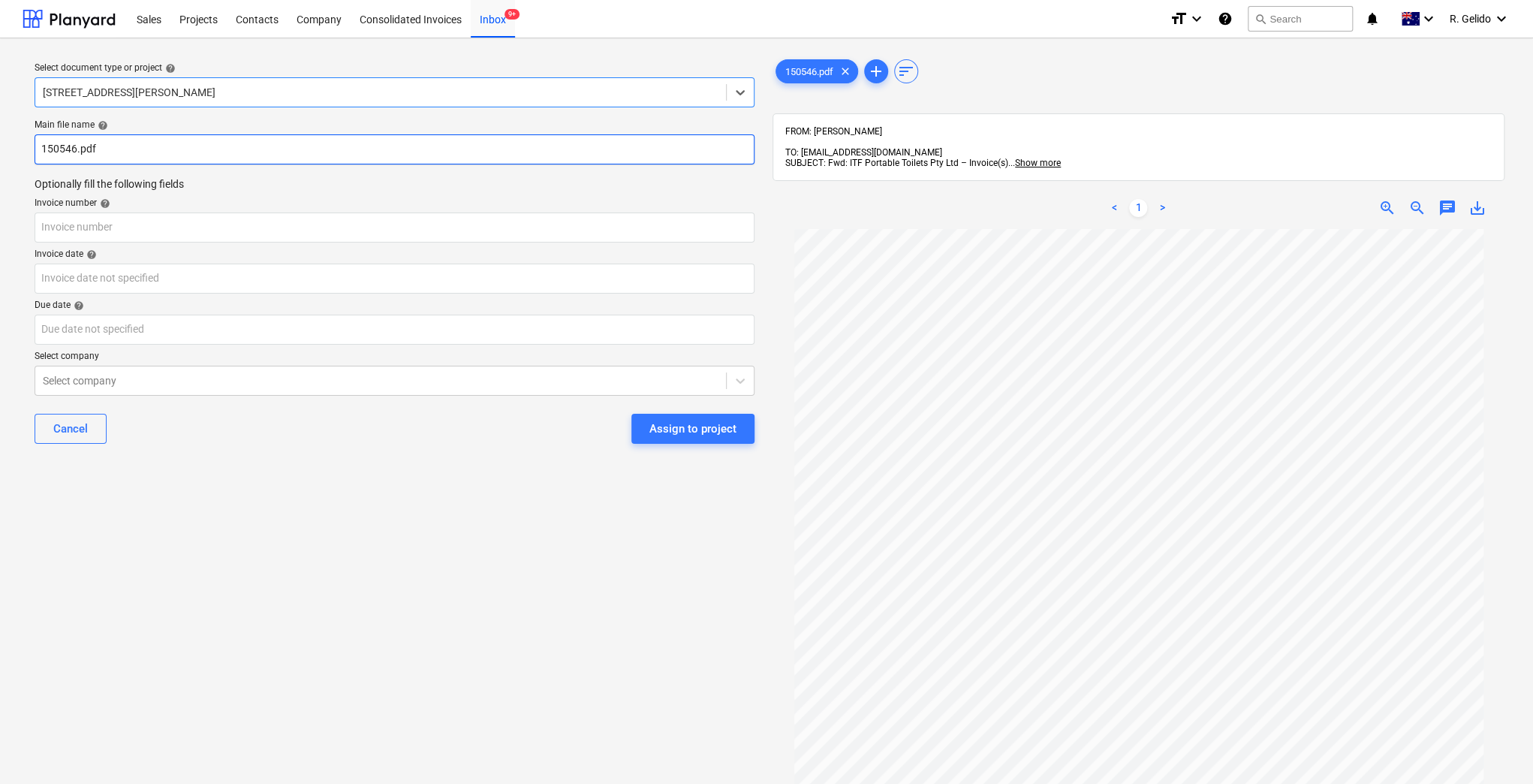
click at [40, 149] on input "150546.pdf" at bounding box center [394, 149] width 720 height 30
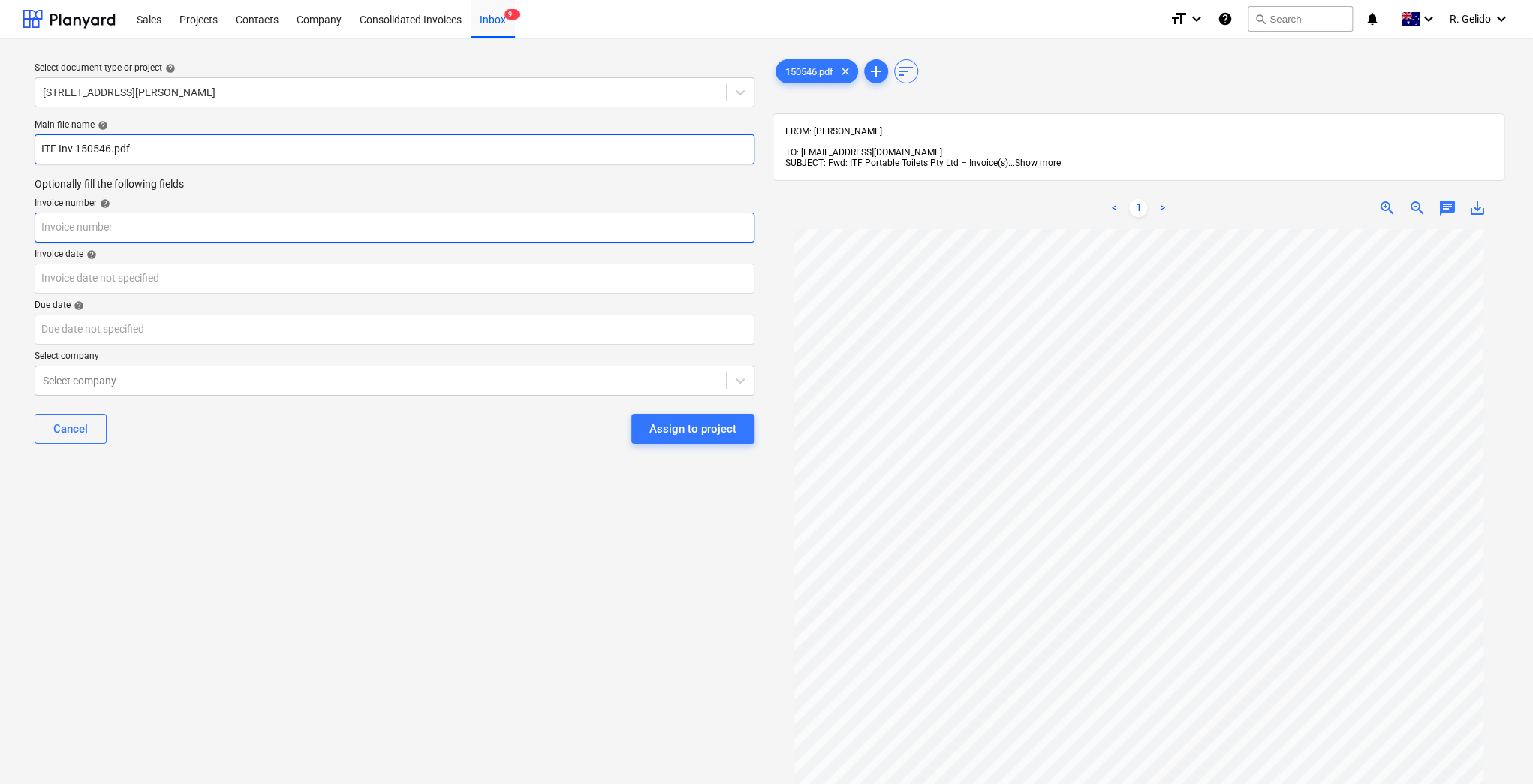
type input "ITF Inv 150546.pdf"
click at [143, 239] on input "text" at bounding box center [394, 227] width 720 height 30
type input "150546"
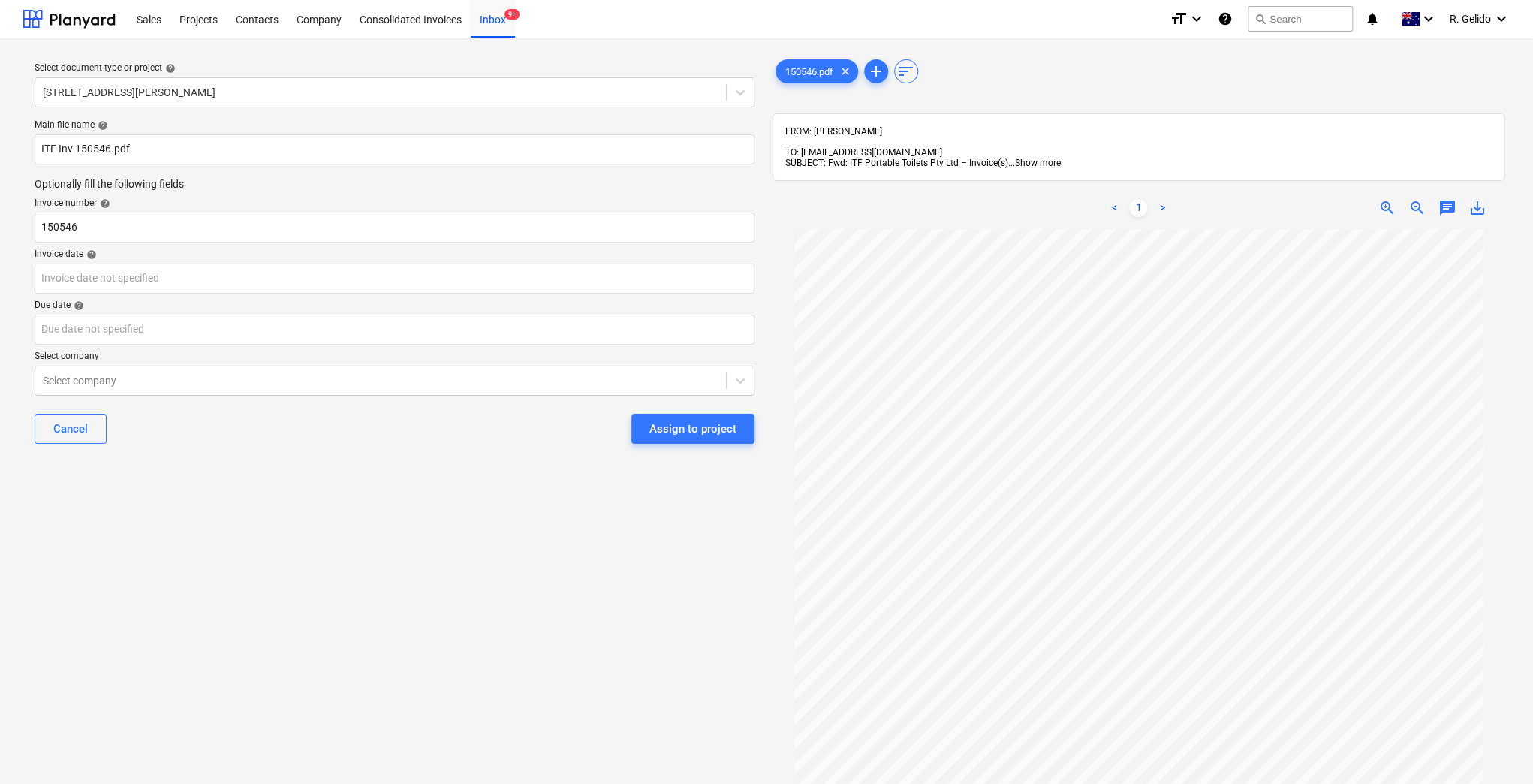
click at [381, 493] on div "Select document type or project help [STREET_ADDRESS][PERSON_NAME] file name he…" at bounding box center [394, 513] width 744 height 927
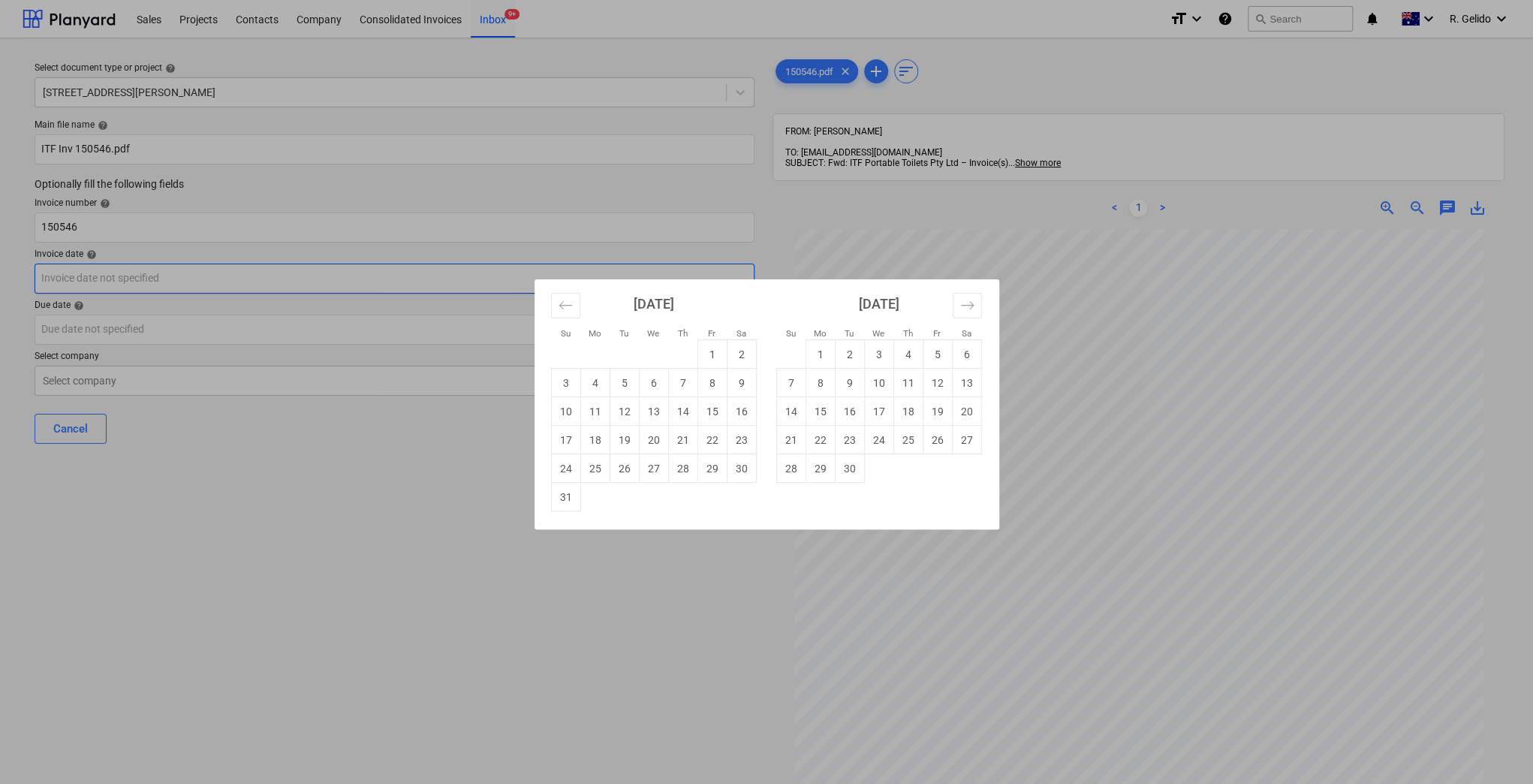
click at [268, 275] on body "Sales Projects Contacts Company Consolidated Invoices Inbox 9+ format_size keyb…" at bounding box center [766, 392] width 1533 height 784
click at [570, 493] on td "31" at bounding box center [565, 497] width 30 height 29
type input "[DATE]"
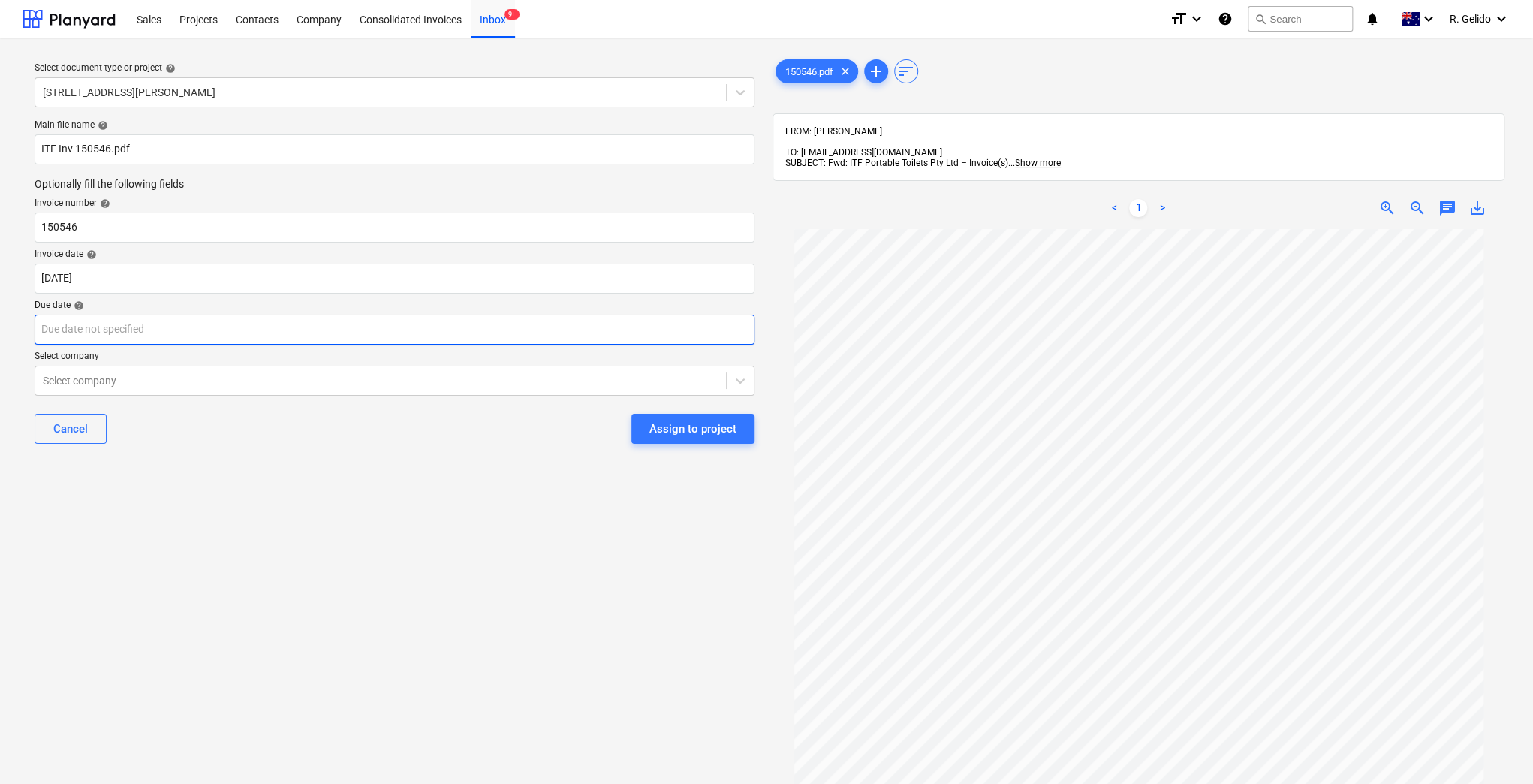
click at [222, 328] on body "Sales Projects Contacts Company Consolidated Invoices Inbox 9+ format_size keyb…" at bounding box center [766, 392] width 1533 height 784
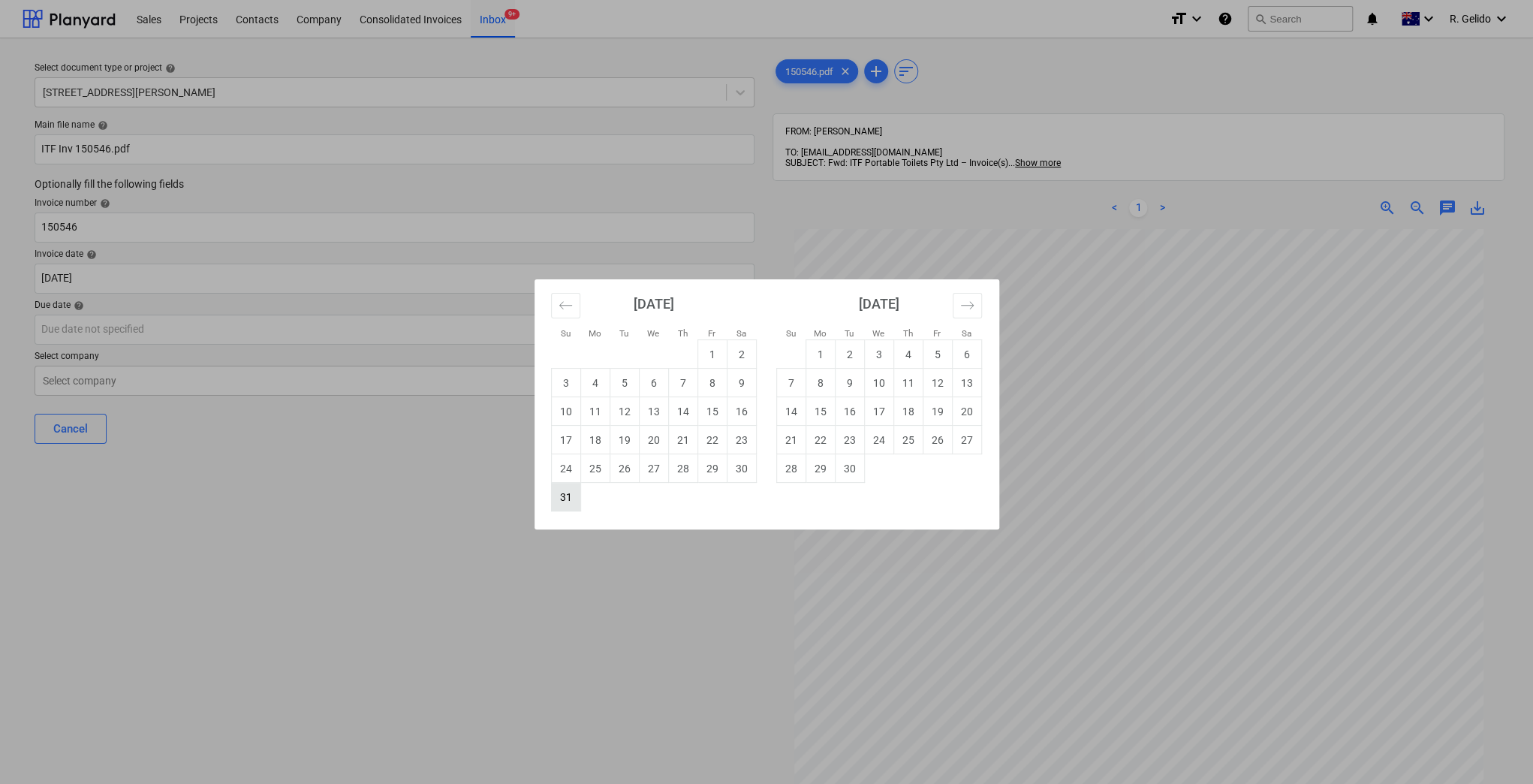
drag, startPoint x: 565, startPoint y: 511, endPoint x: 561, endPoint y: 501, distance: 10.8
click at [564, 511] on div "[DATE] 1 2 3 4 5 6 7 8 9 10 11 12 13 14 15 16 17 18 19 20 21 22 23 24 25 26 27 …" at bounding box center [766, 404] width 464 height 250
click at [561, 501] on td "31" at bounding box center [565, 497] width 30 height 29
type input "[DATE]"
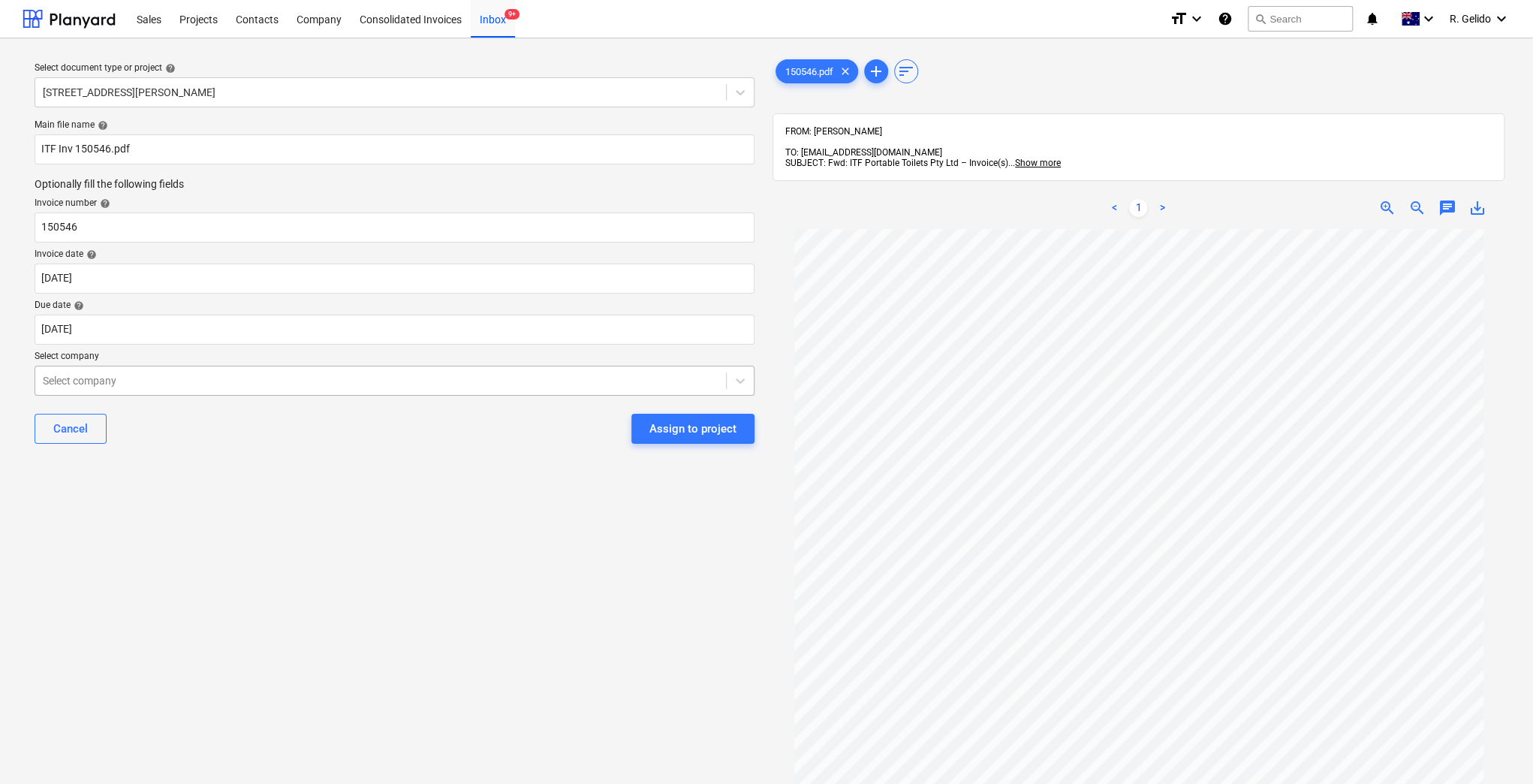
click at [443, 383] on div at bounding box center [380, 380] width 676 height 15
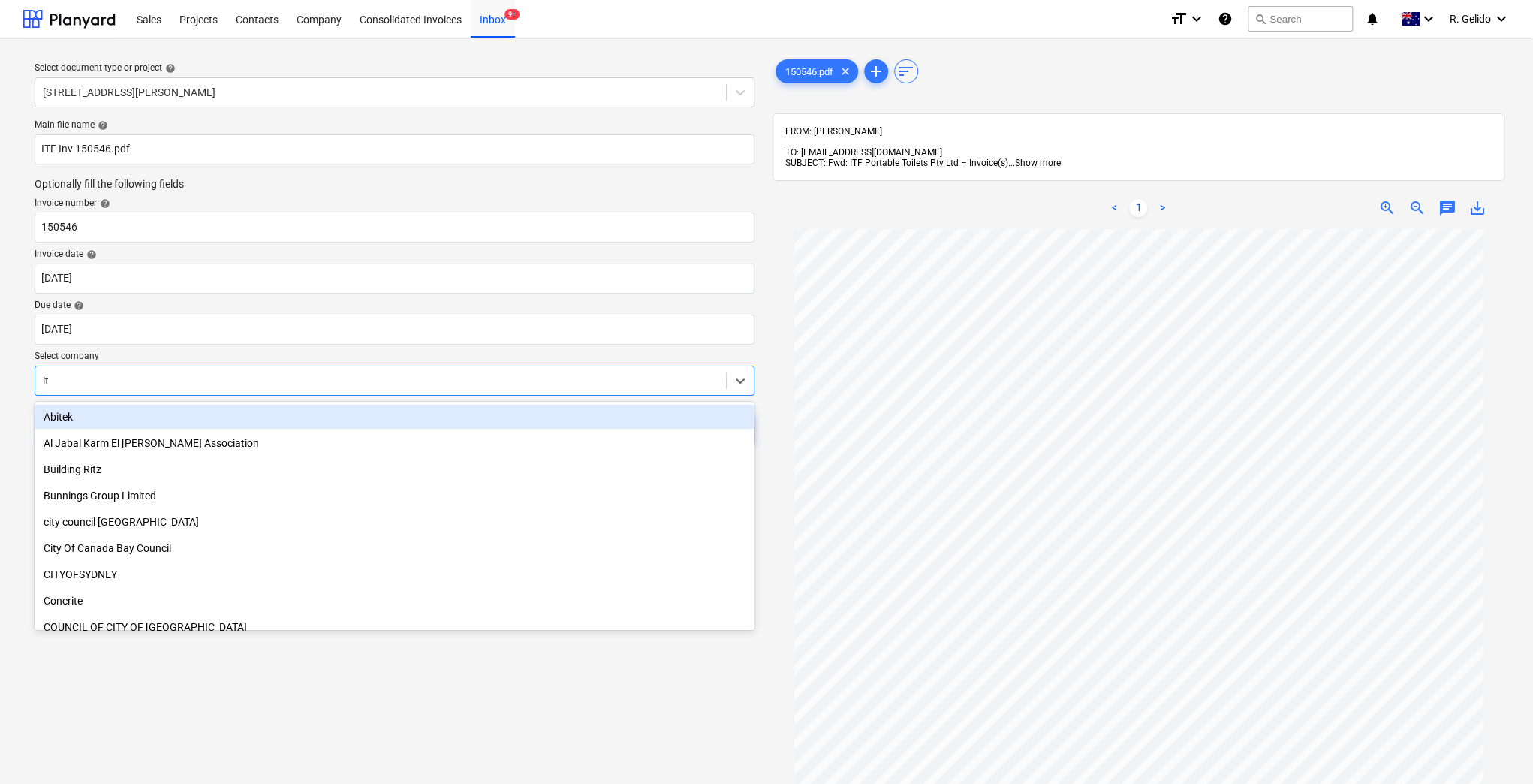
type input "itf"
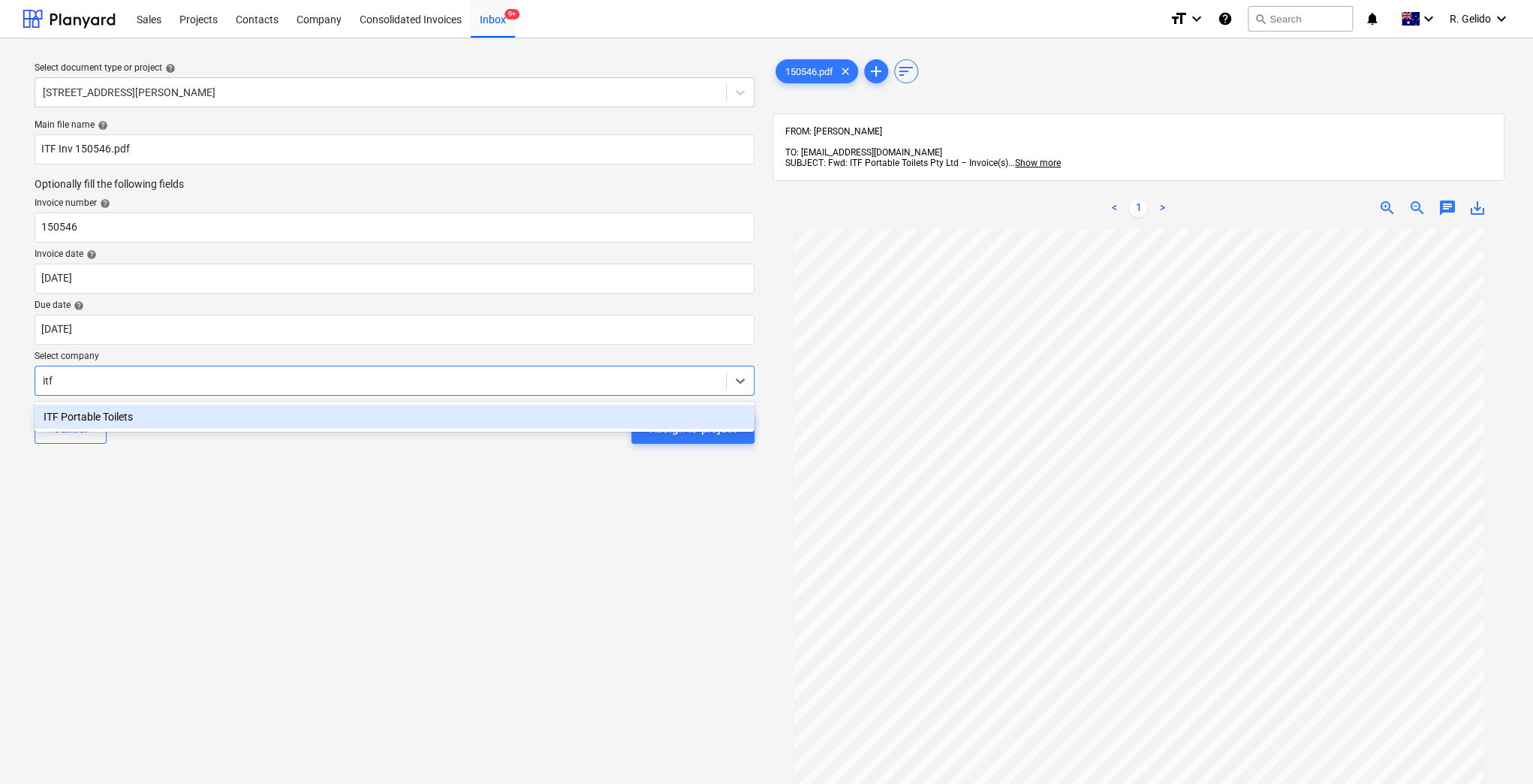
click at [330, 420] on div "ITF Portable Toilets" at bounding box center [394, 416] width 720 height 24
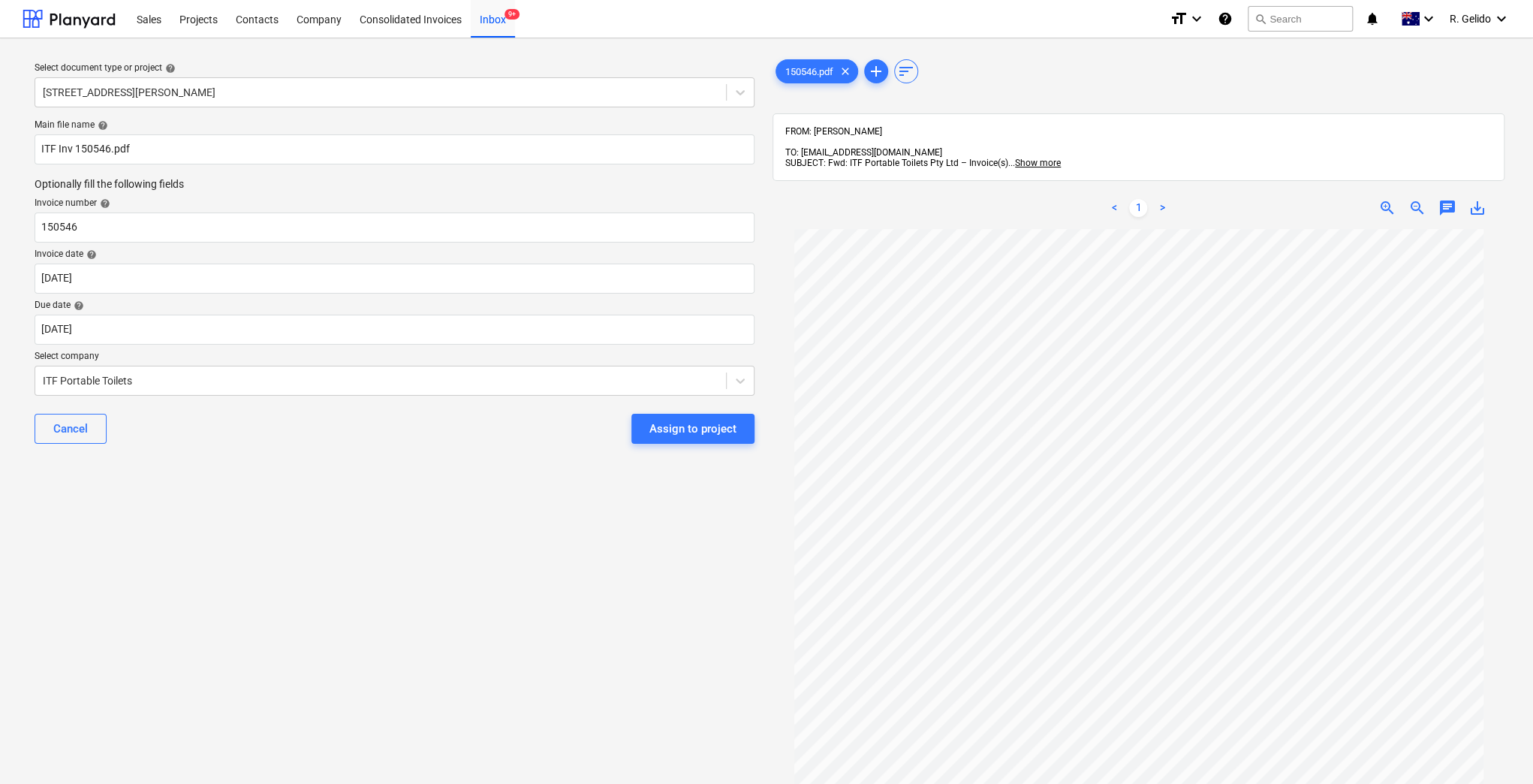
click at [379, 488] on div "Select document type or project help [STREET_ADDRESS][PERSON_NAME] file name he…" at bounding box center [394, 513] width 744 height 927
click at [412, 501] on div "Select document type or project help [STREET_ADDRESS][PERSON_NAME] file name he…" at bounding box center [394, 513] width 744 height 927
click at [457, 546] on div "Select document type or project help [STREET_ADDRESS][PERSON_NAME] file name he…" at bounding box center [394, 513] width 744 height 927
click at [676, 421] on div "Assign to project" at bounding box center [693, 428] width 87 height 19
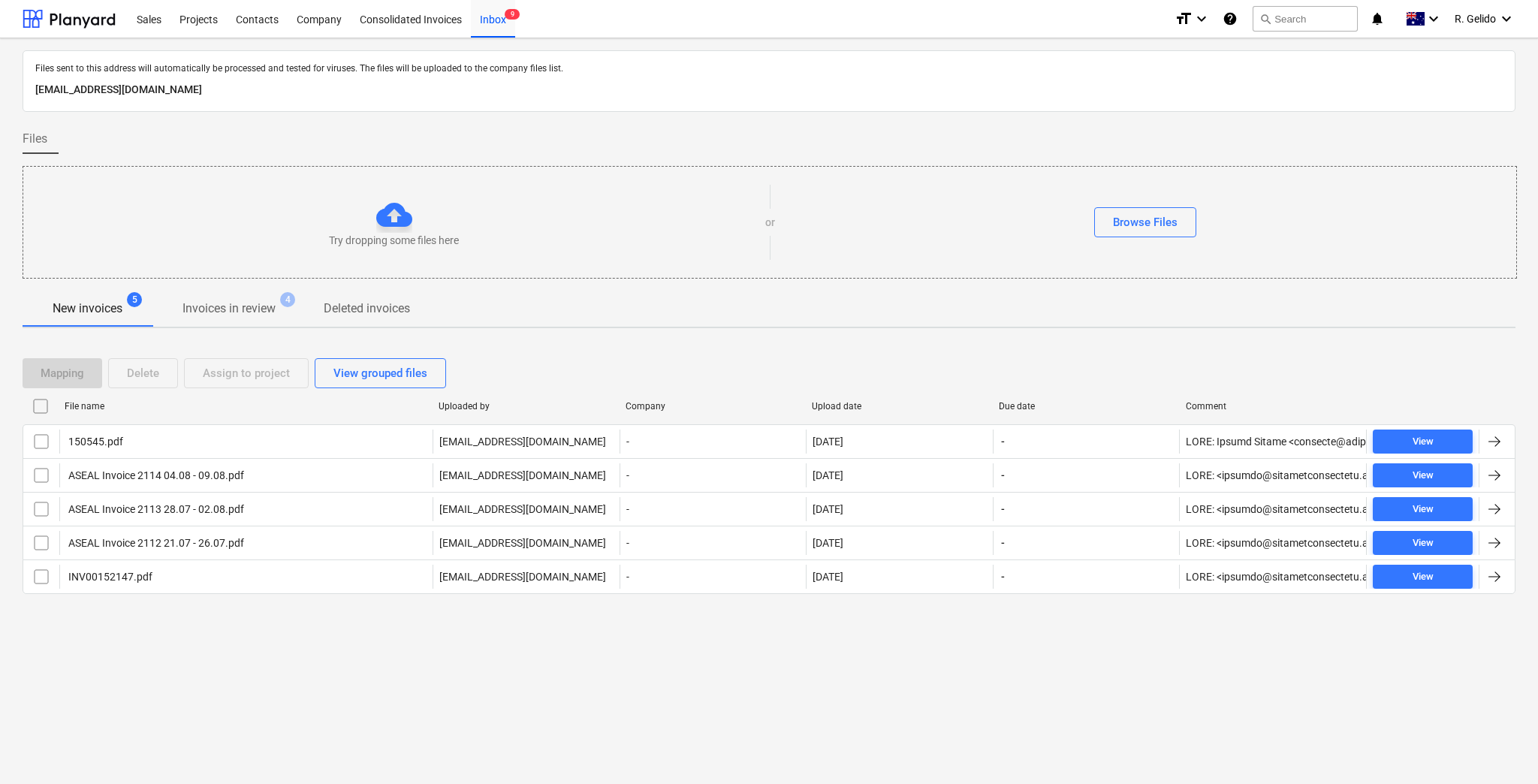
click at [413, 681] on div "Files sent to this address will automatically be processed and tested for virus…" at bounding box center [769, 411] width 1538 height 746
click at [661, 645] on div "Files sent to this address will automatically be processed and tested for virus…" at bounding box center [769, 411] width 1538 height 746
click at [187, 16] on div "Projects" at bounding box center [199, 18] width 56 height 38
